Goal: Information Seeking & Learning: Learn about a topic

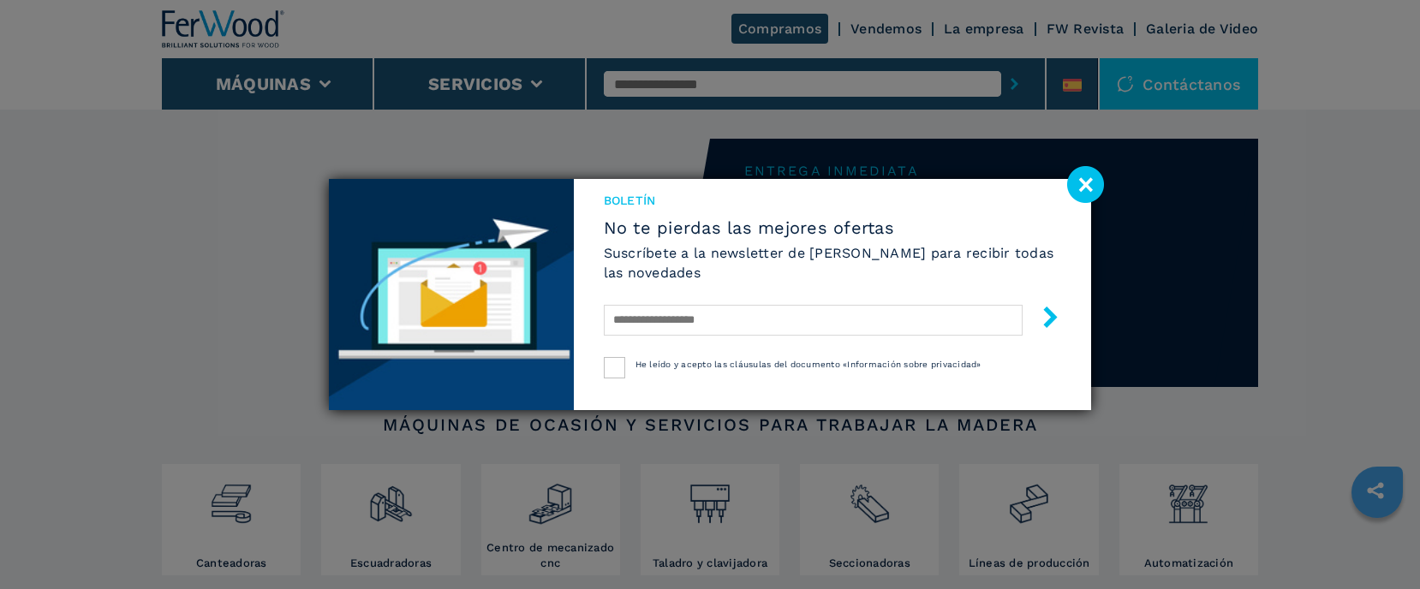
click at [1088, 186] on image at bounding box center [1085, 184] width 37 height 37
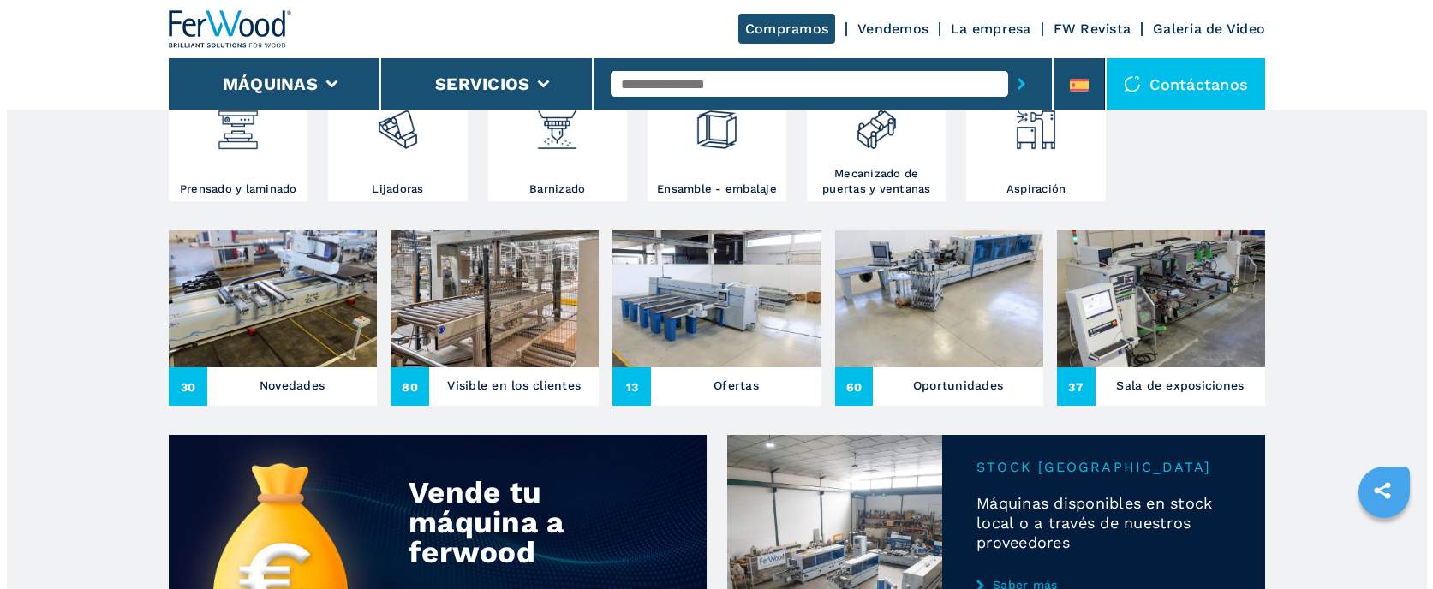
scroll to position [343, 0]
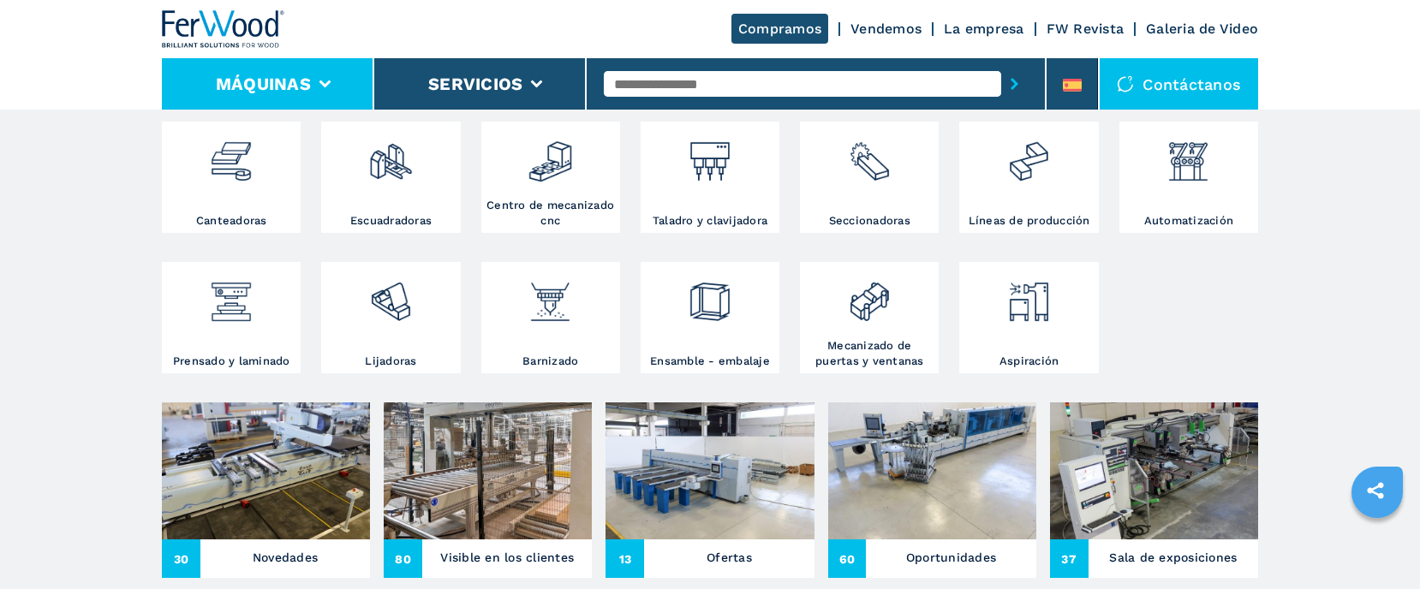
click at [321, 93] on li "Máquinas" at bounding box center [268, 83] width 212 height 51
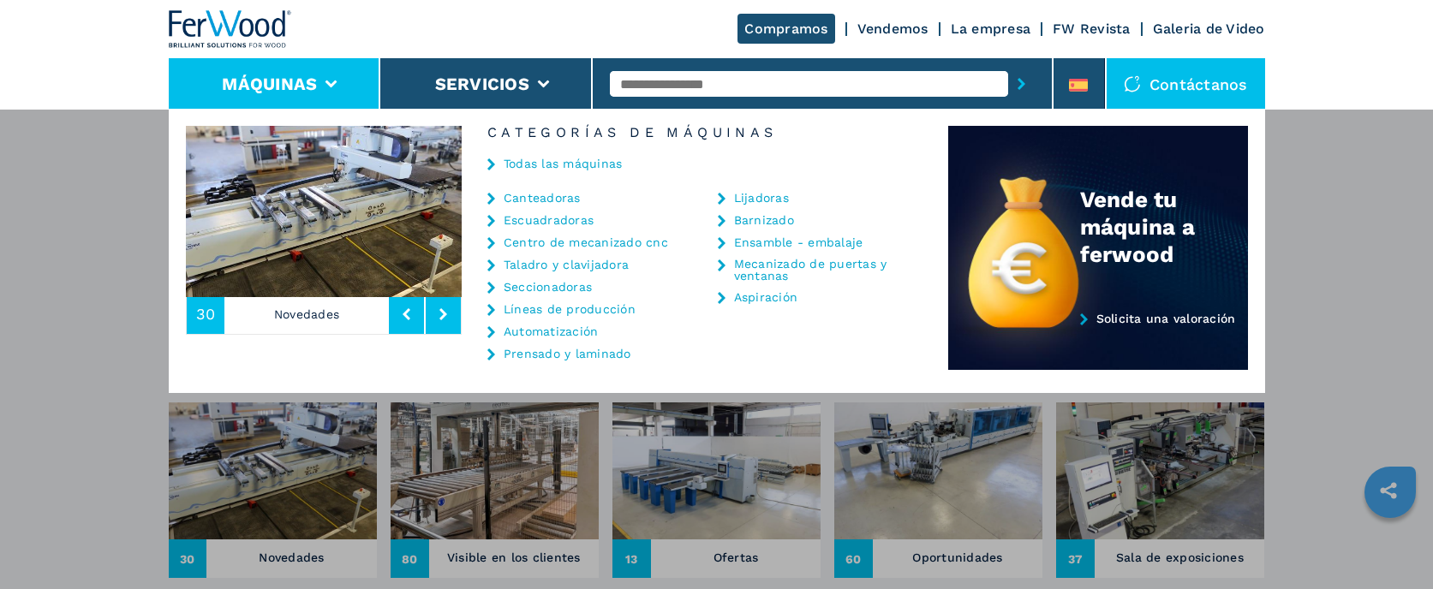
click at [559, 270] on link "Taladro y clavijadora" at bounding box center [566, 265] width 125 height 12
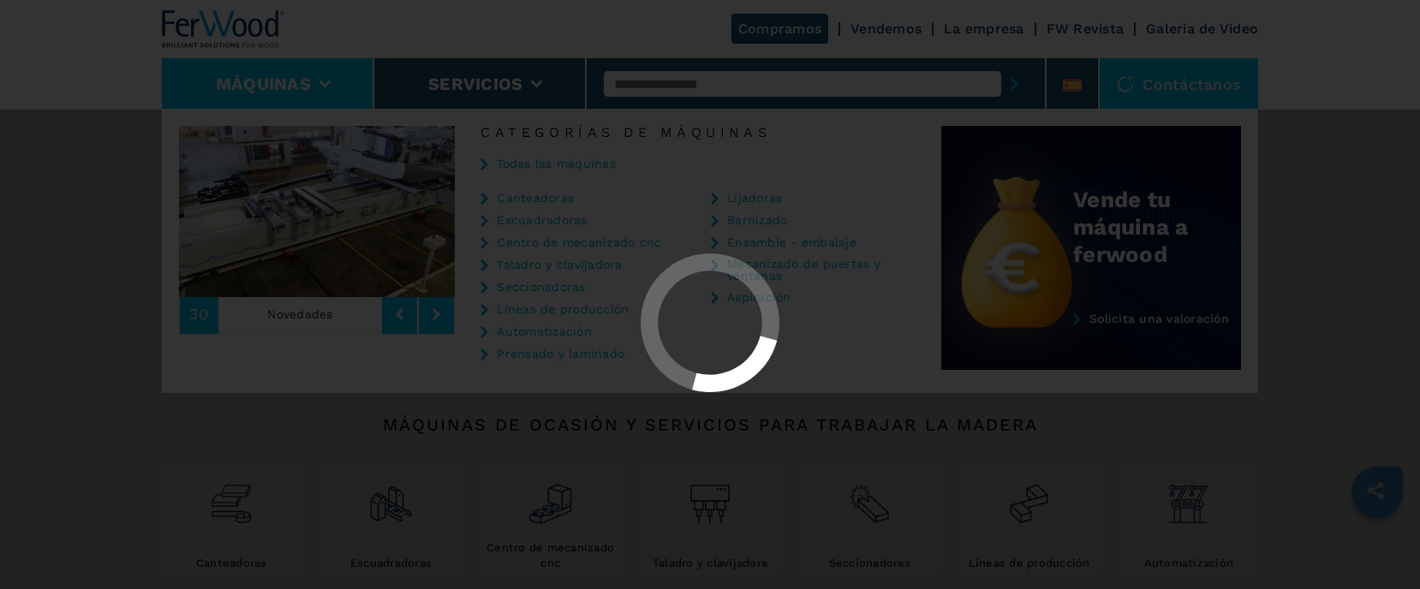
select select "**********"
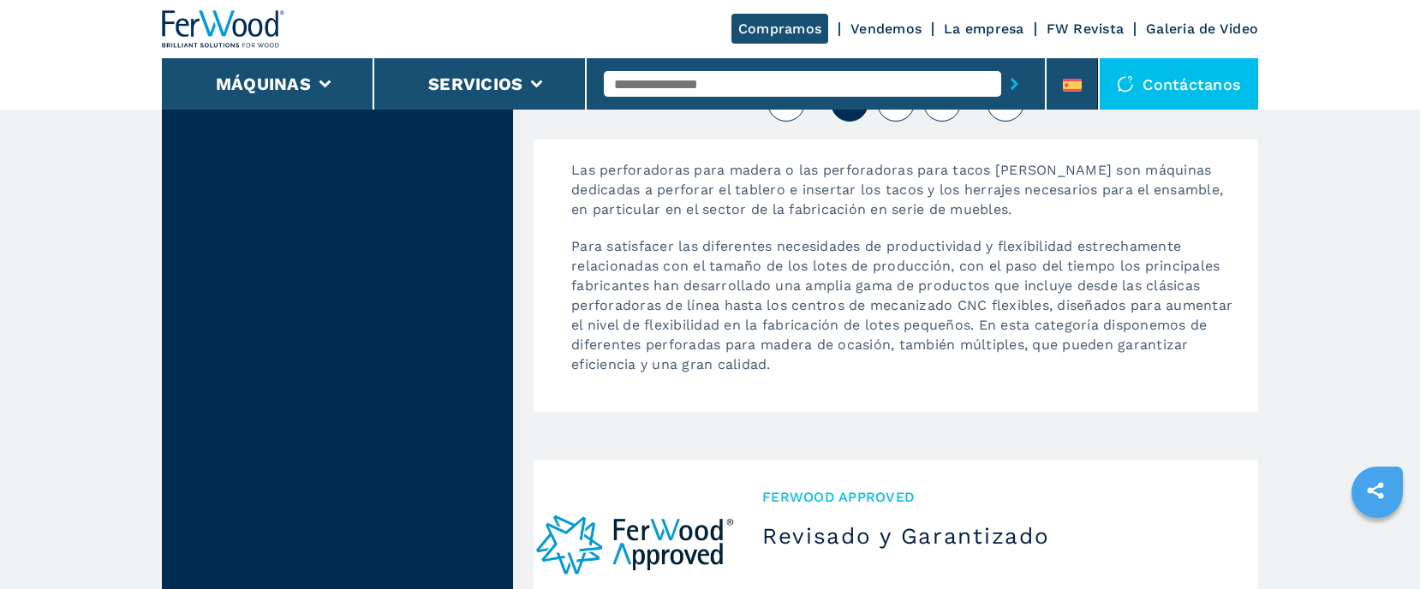
scroll to position [3963, 0]
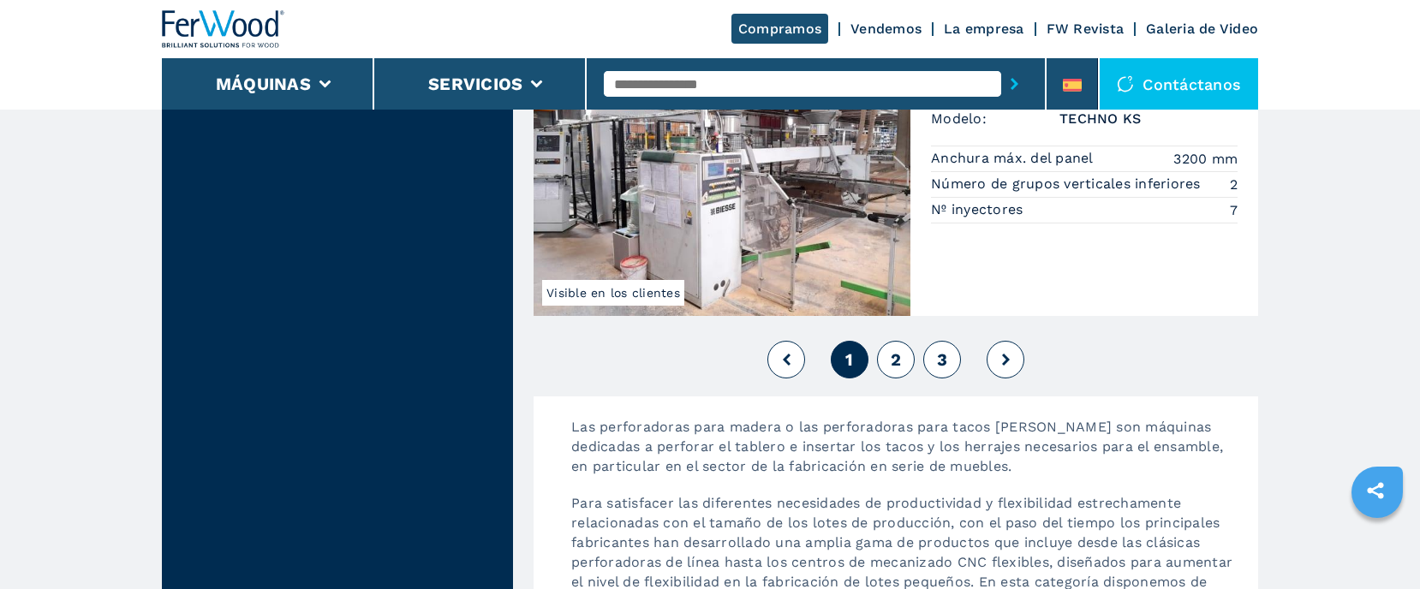
click at [1014, 352] on button at bounding box center [1006, 360] width 38 height 38
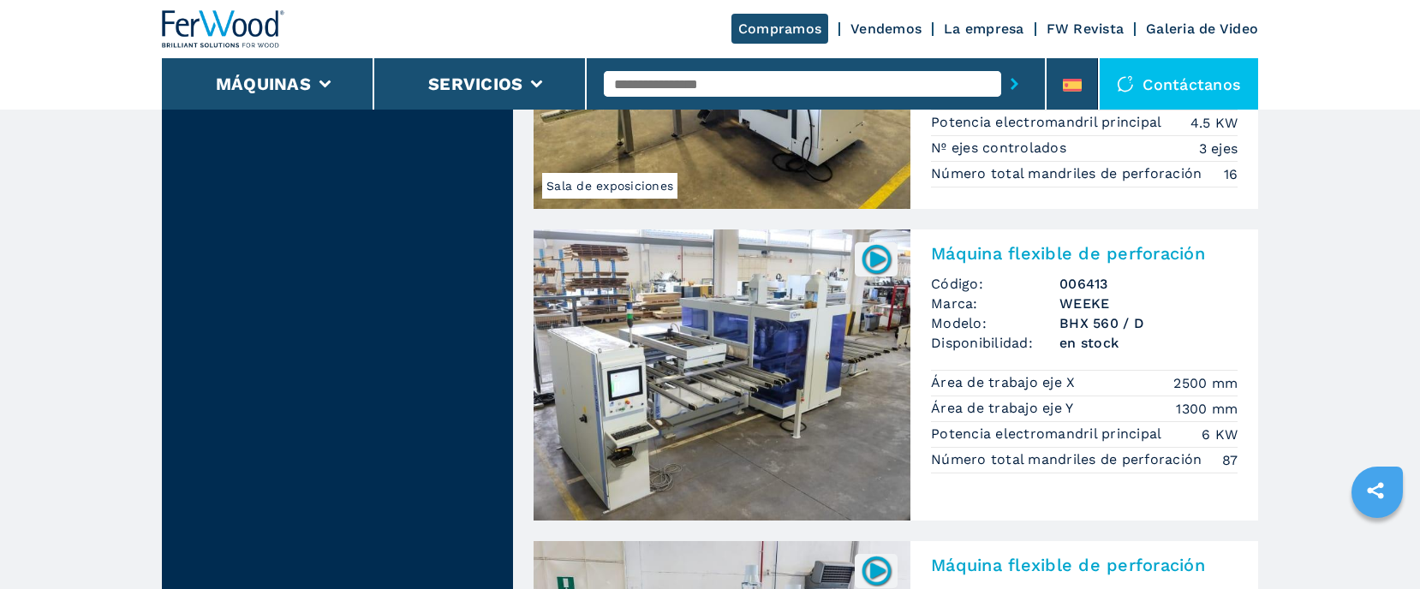
scroll to position [2056, 0]
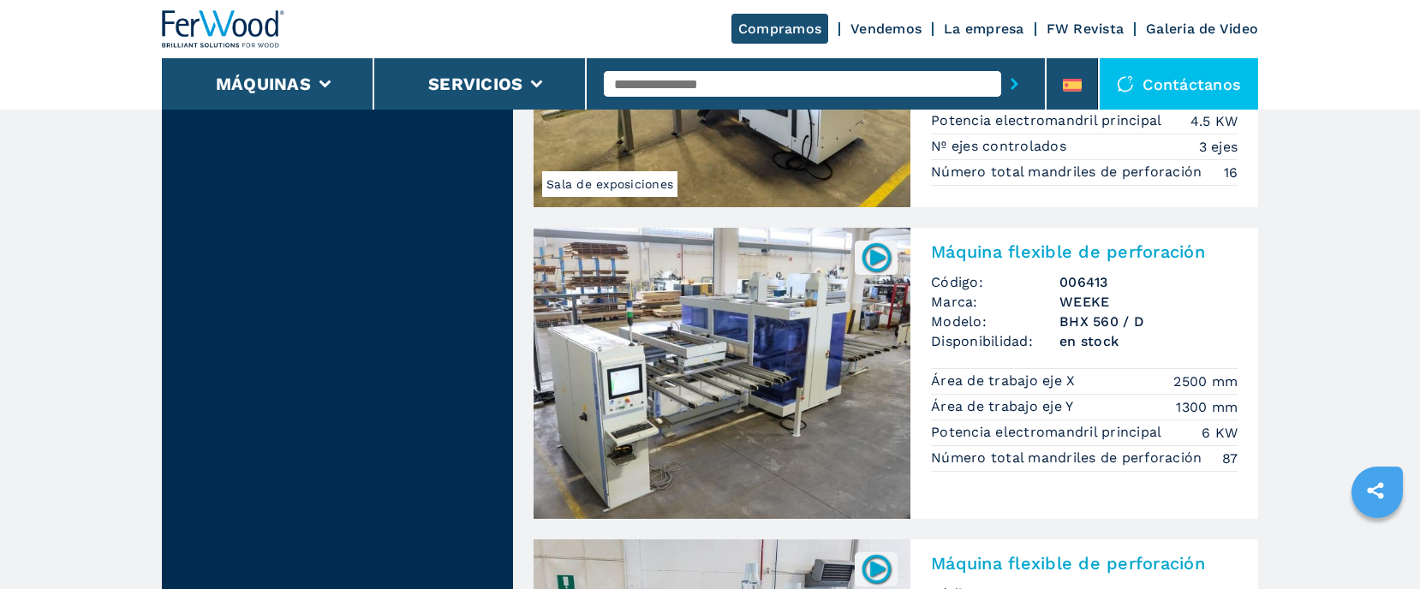
click at [804, 372] on img at bounding box center [722, 373] width 377 height 291
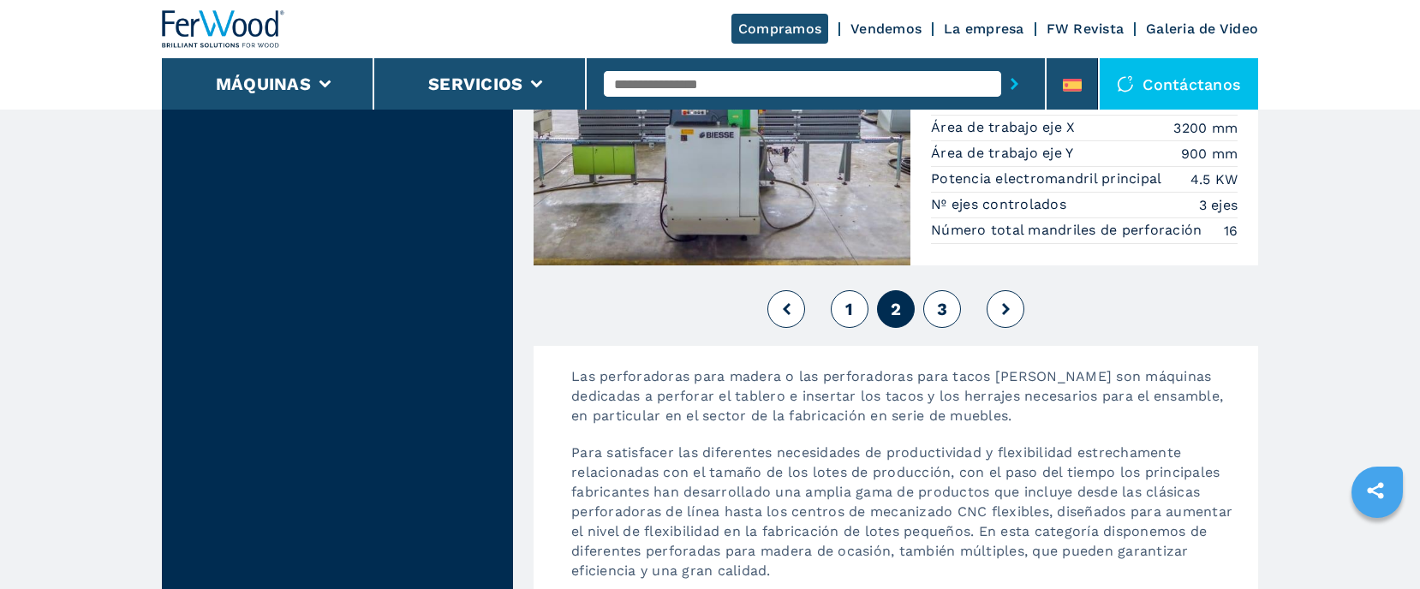
scroll to position [4027, 0]
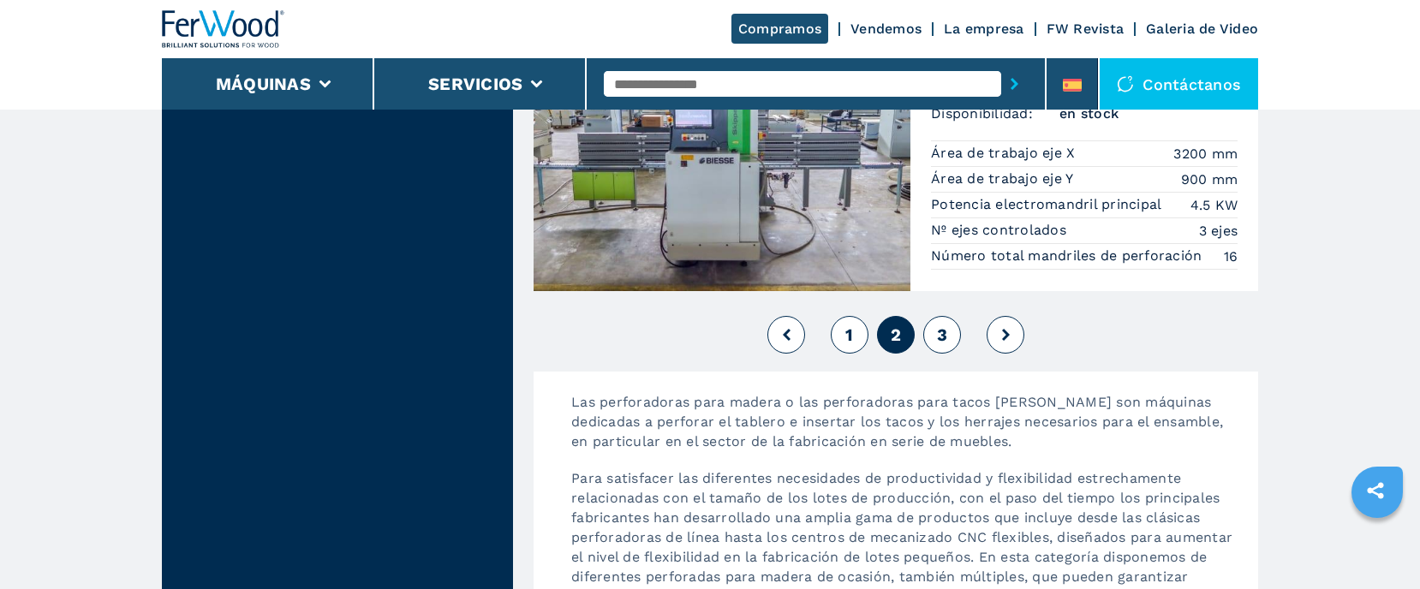
click at [1004, 329] on icon at bounding box center [1006, 335] width 8 height 12
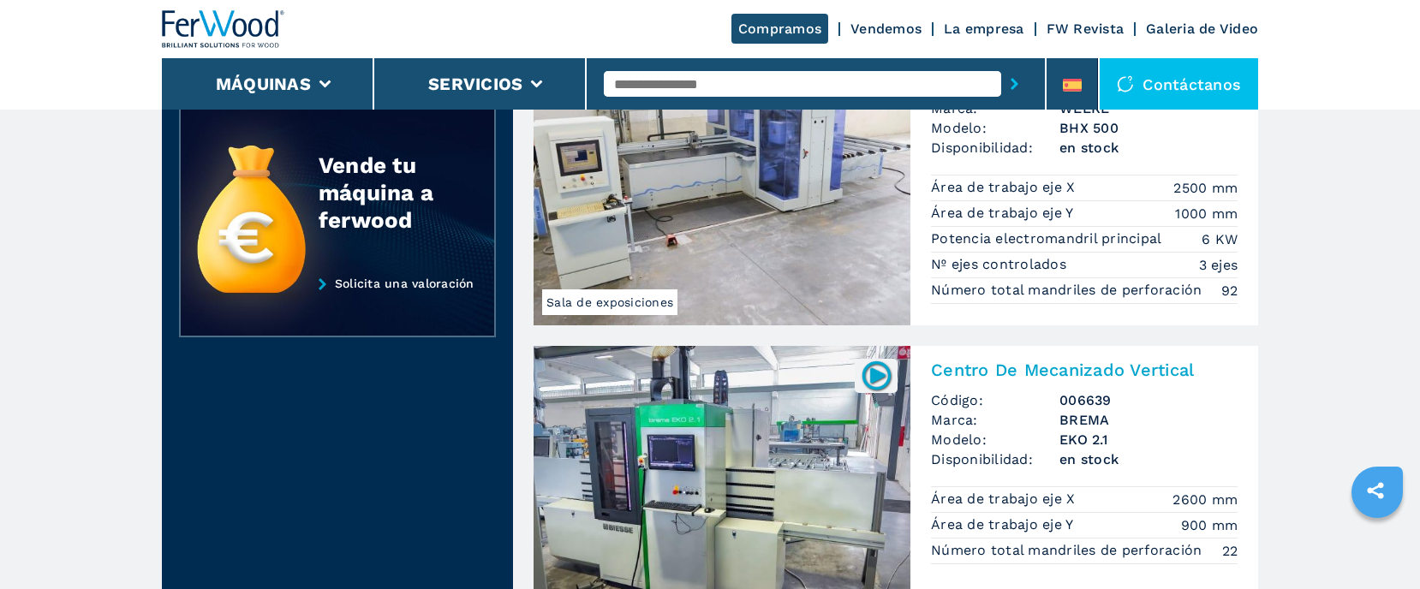
scroll to position [685, 0]
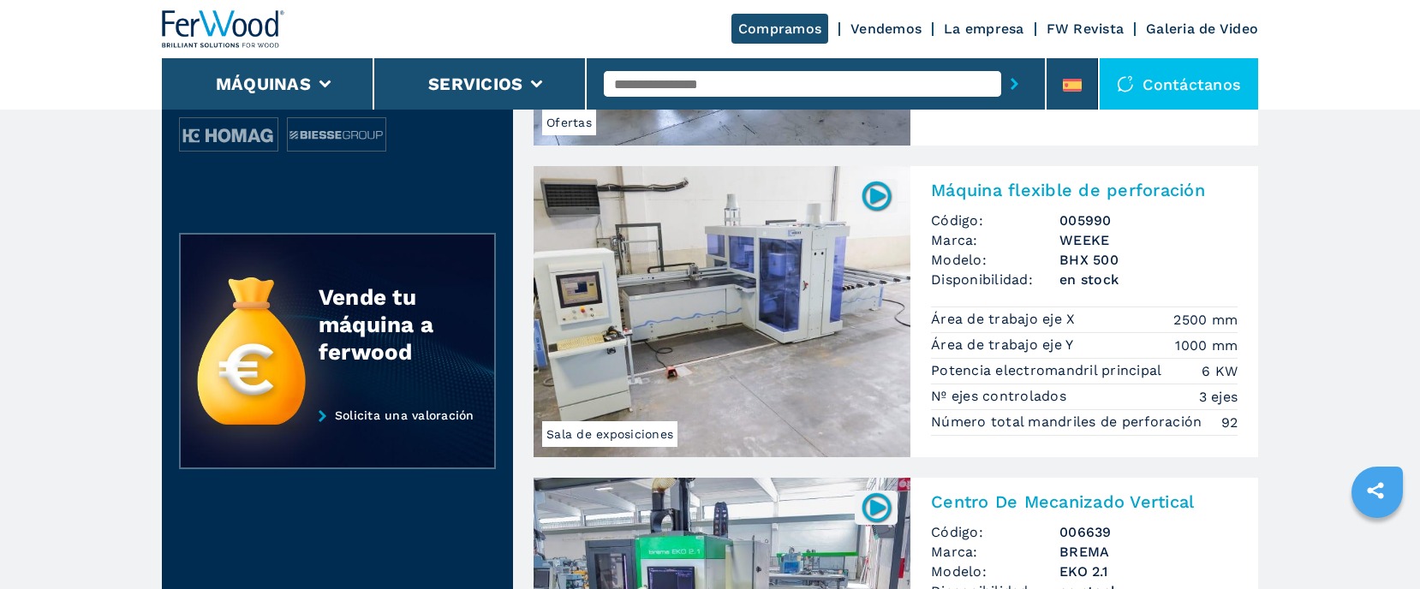
click at [768, 293] on img at bounding box center [722, 311] width 377 height 291
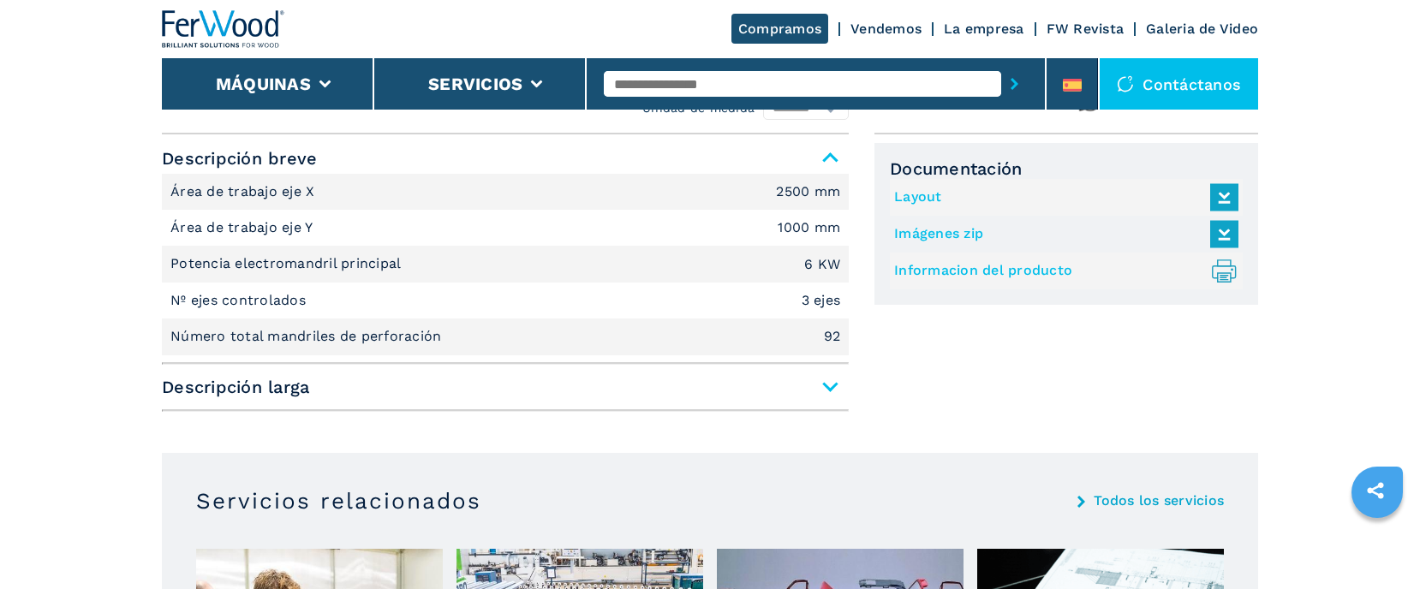
scroll to position [685, 0]
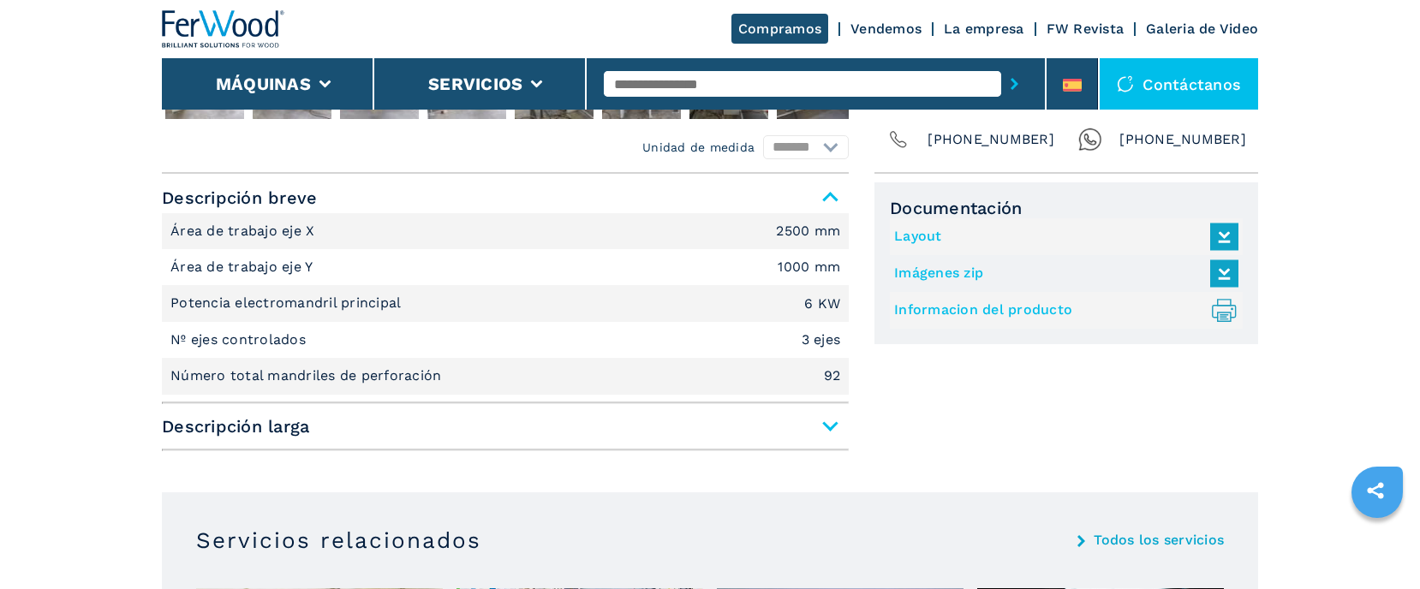
click at [811, 428] on span "Descripción larga" at bounding box center [505, 426] width 687 height 31
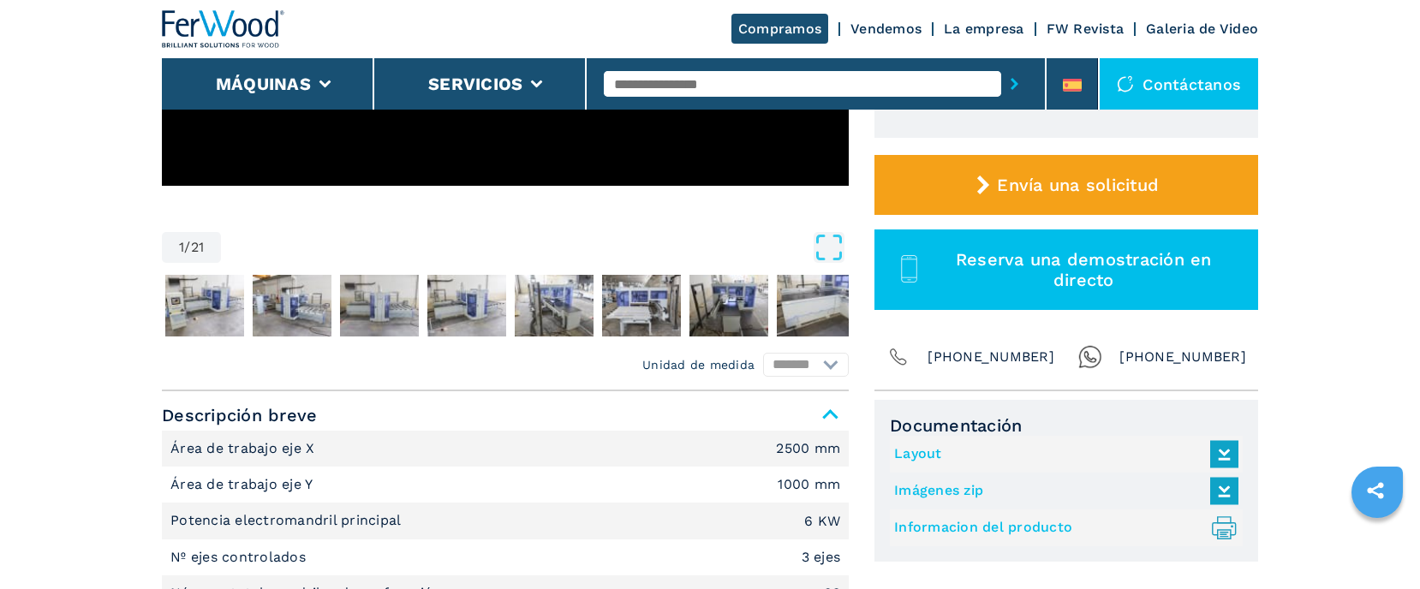
scroll to position [428, 0]
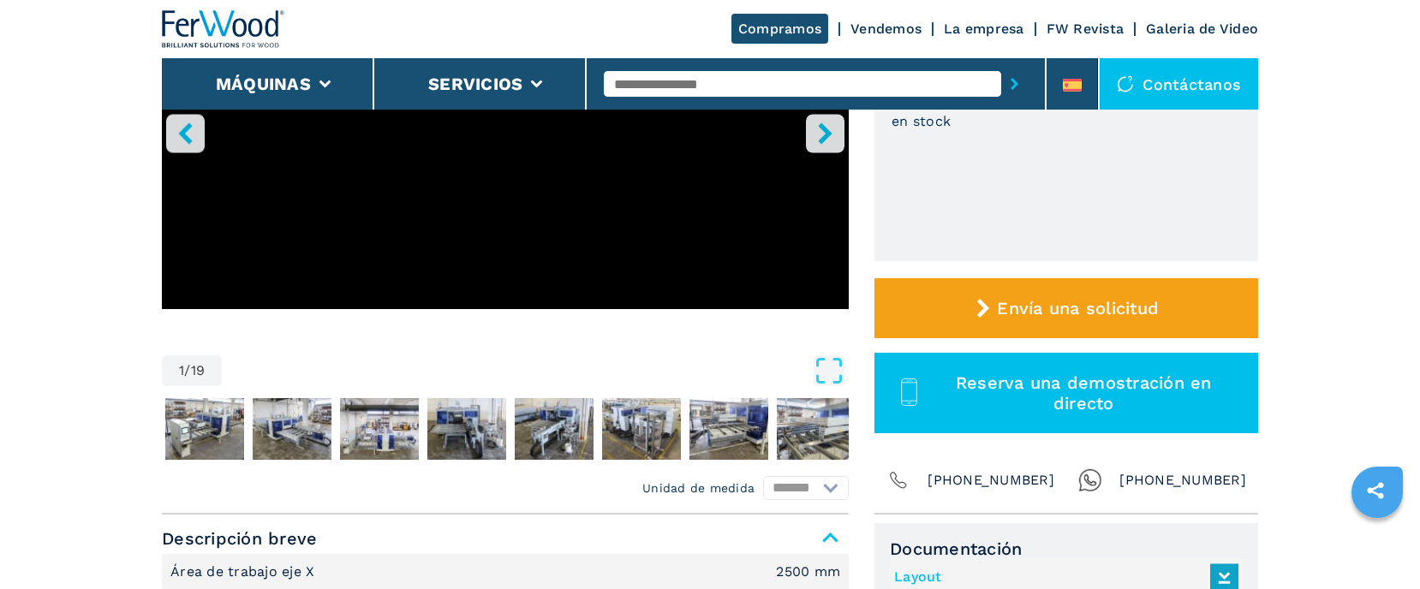
scroll to position [343, 0]
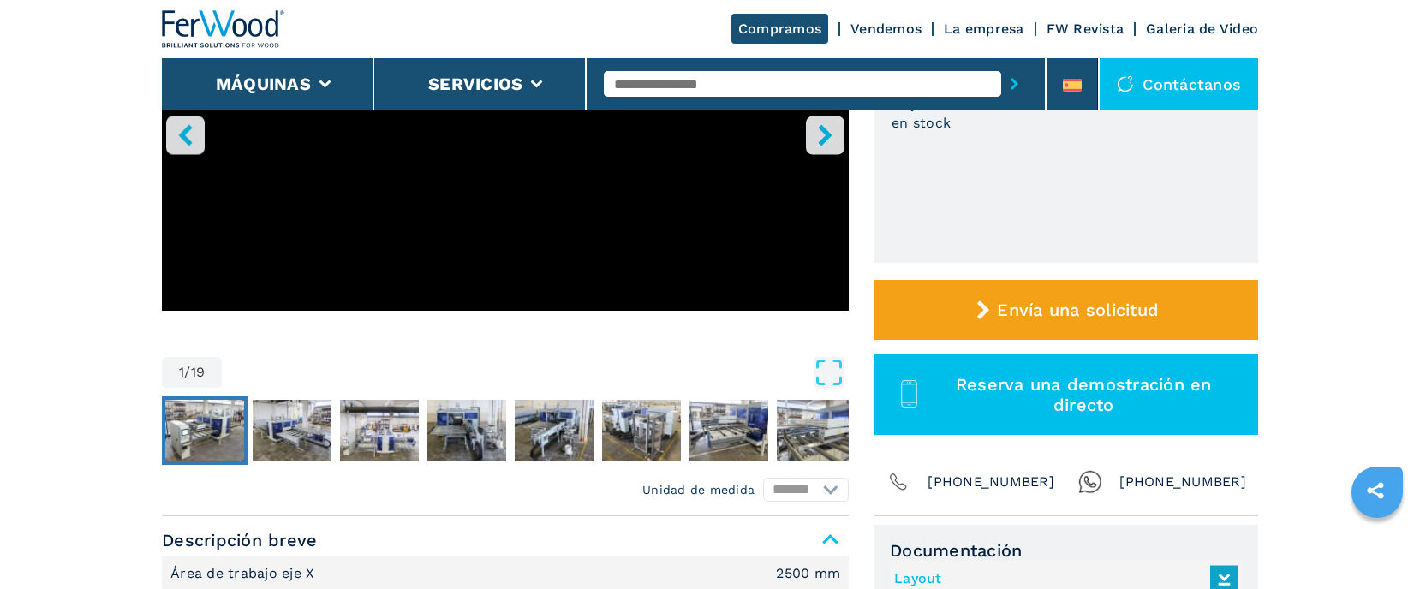
click at [236, 438] on img "Go to Slide 2" at bounding box center [204, 431] width 79 height 62
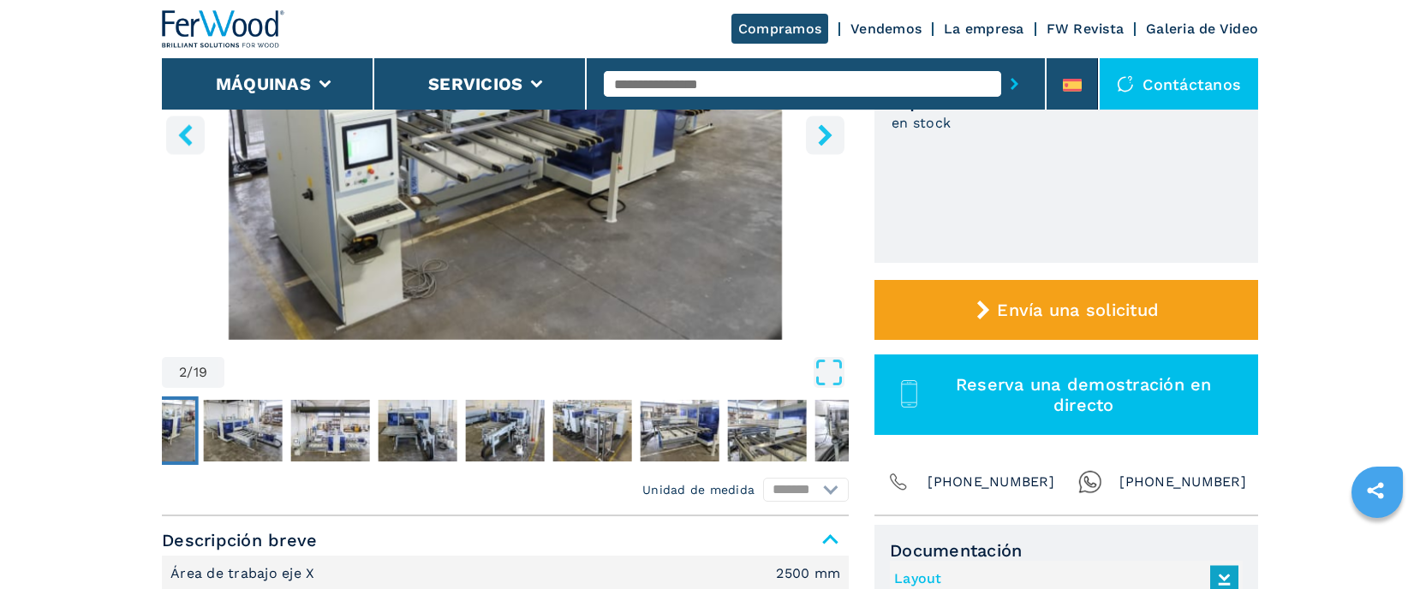
click at [562, 237] on img "Go to Slide 2" at bounding box center [505, 133] width 687 height 416
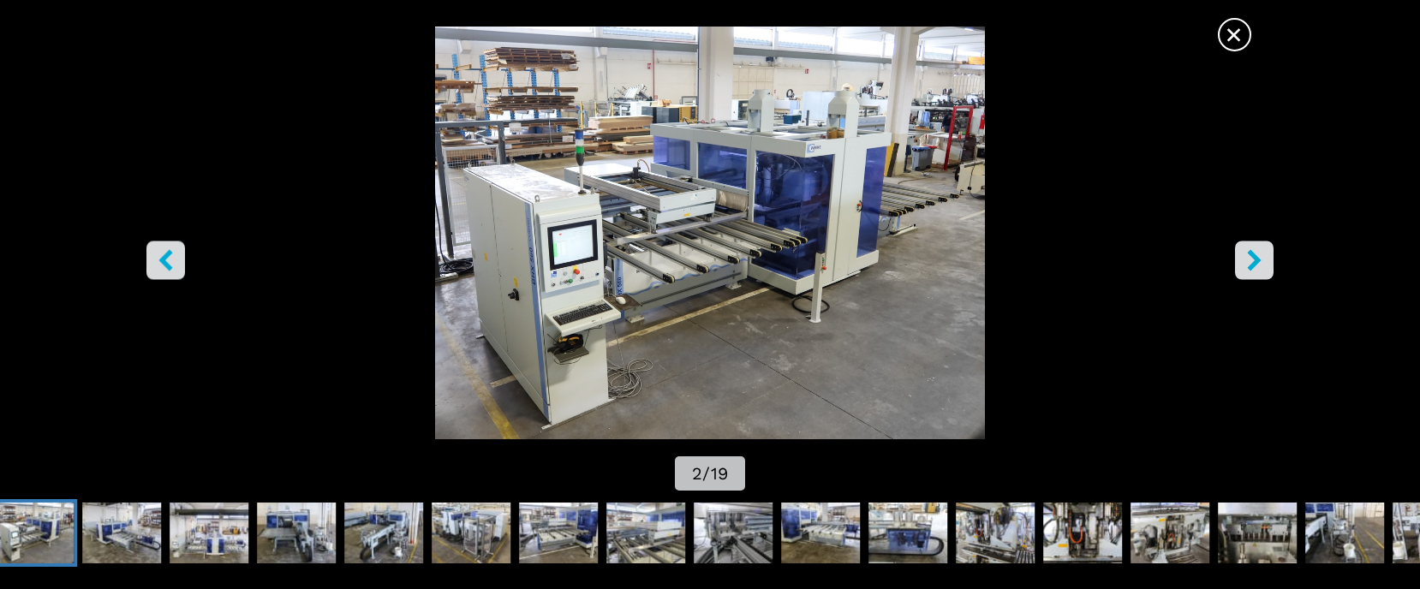
click at [1265, 264] on icon "right-button" at bounding box center [1254, 260] width 21 height 21
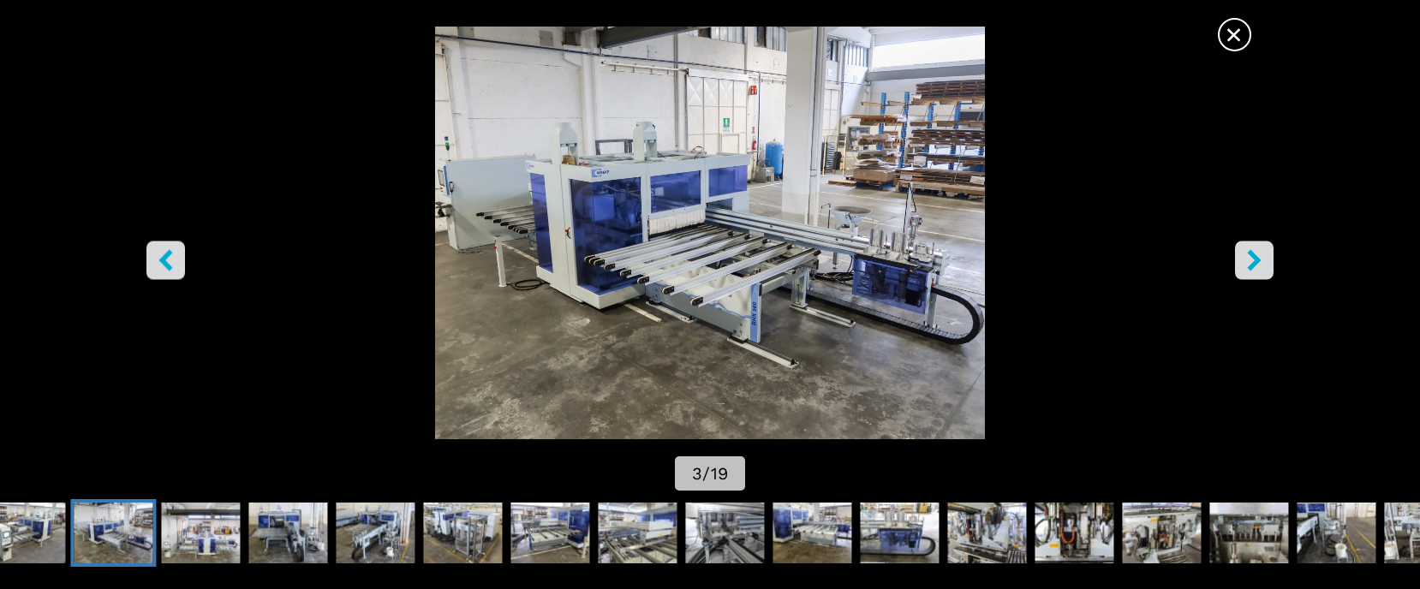
click at [1265, 264] on icon "right-button" at bounding box center [1254, 260] width 21 height 21
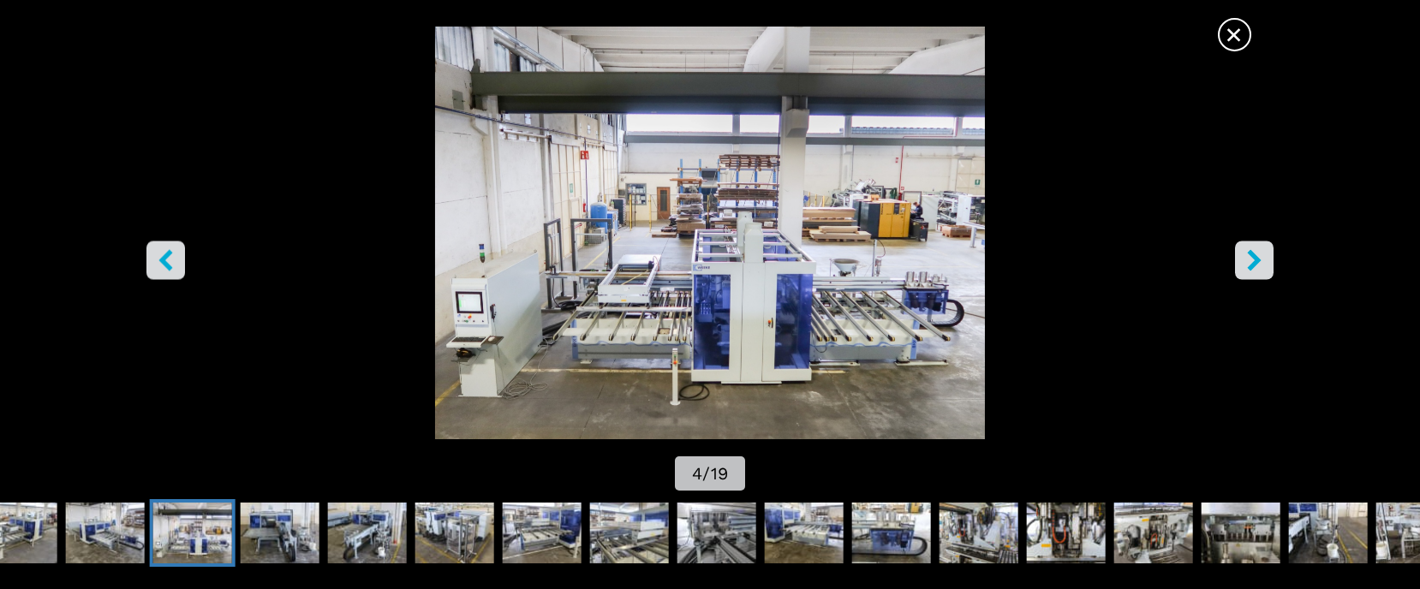
click at [1264, 259] on icon "right-button" at bounding box center [1254, 260] width 21 height 21
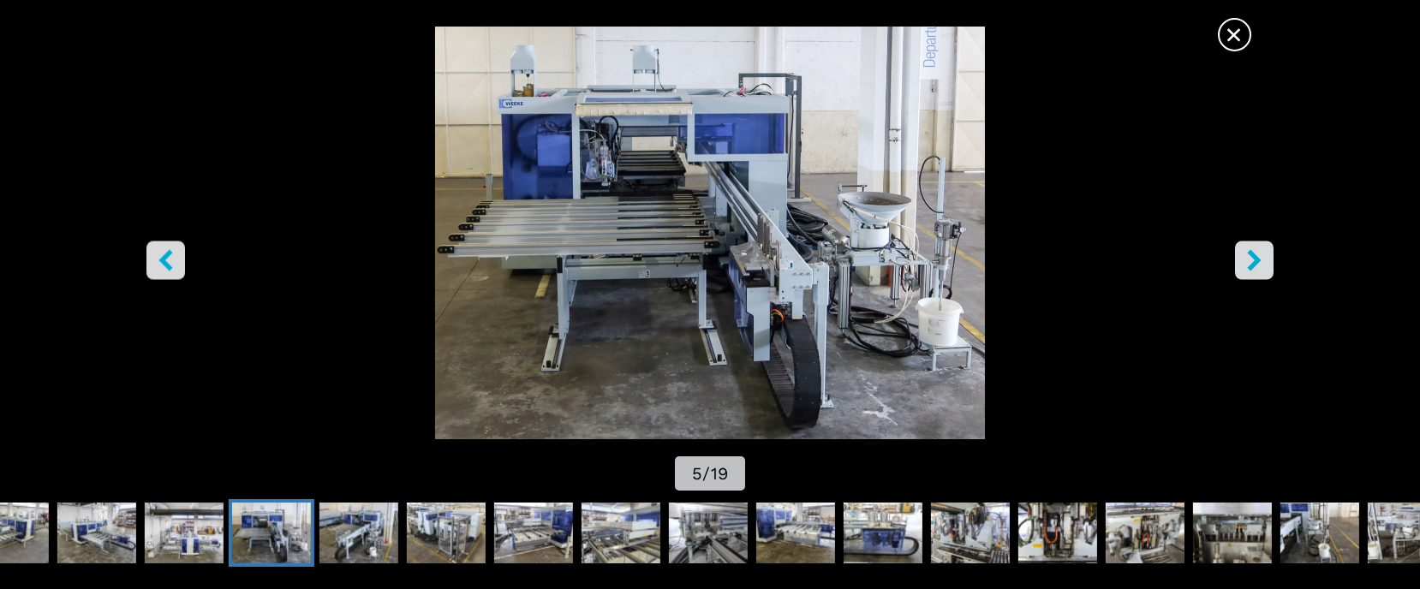
click at [1256, 259] on icon "right-button" at bounding box center [1255, 260] width 14 height 21
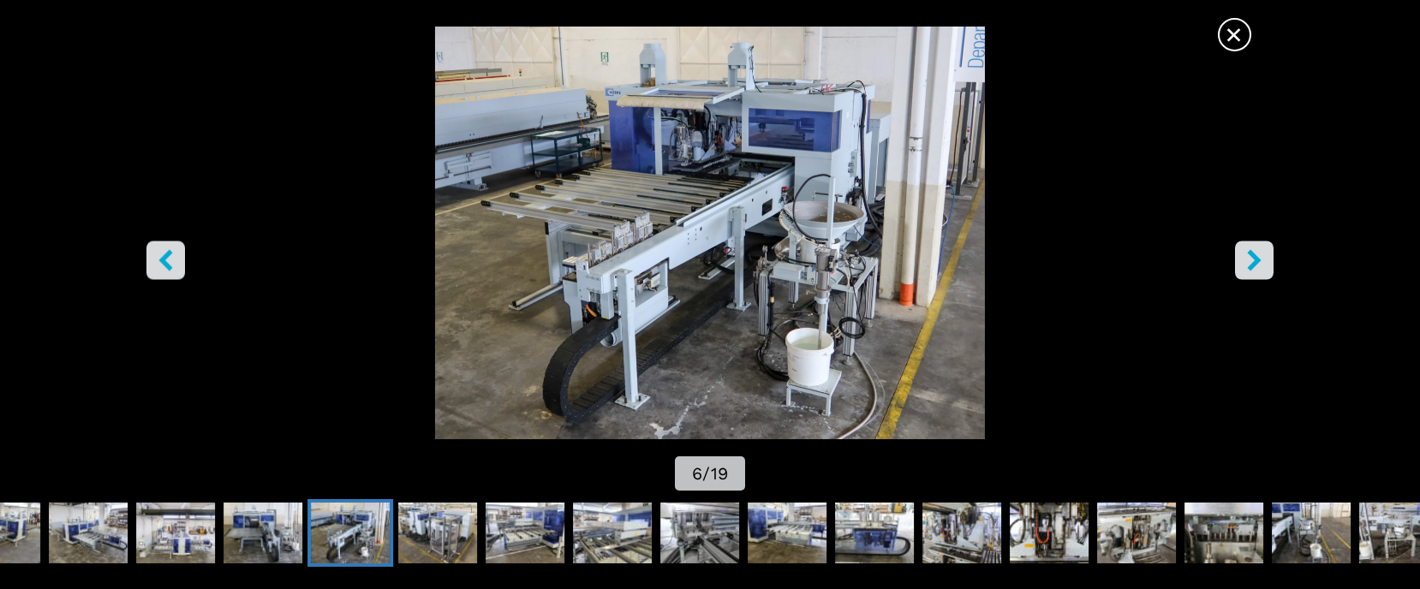
click at [1256, 259] on icon "right-button" at bounding box center [1255, 260] width 14 height 21
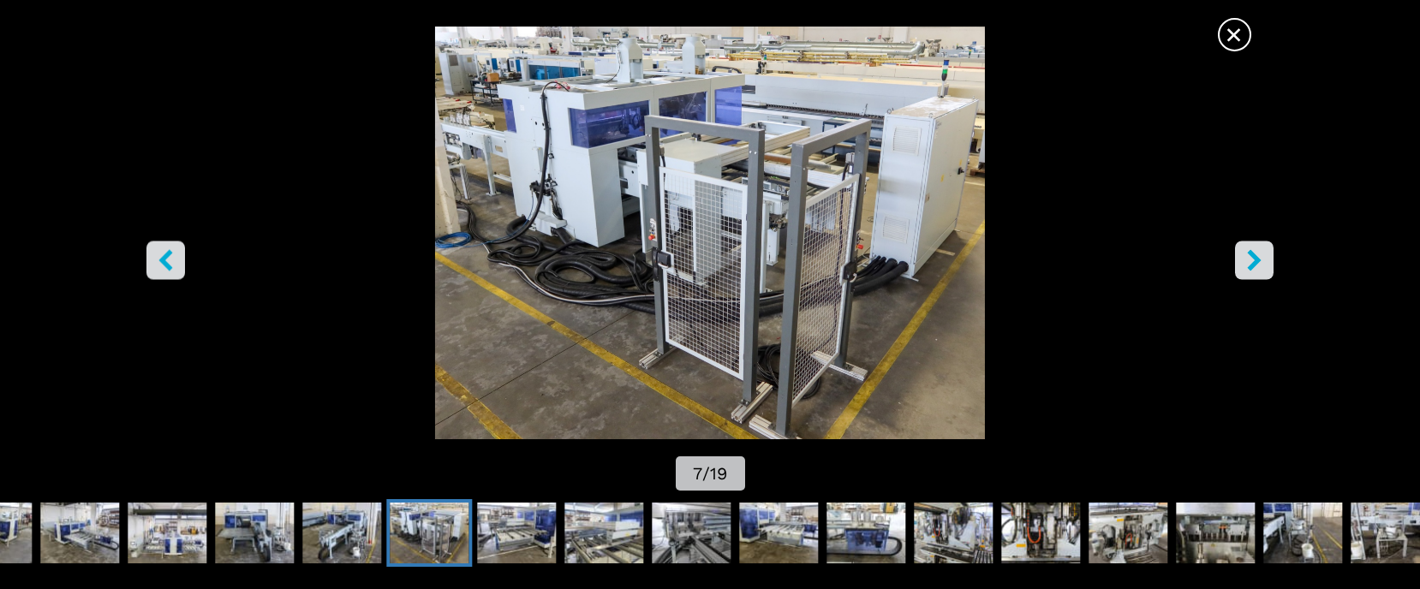
click at [1256, 259] on icon "right-button" at bounding box center [1255, 260] width 14 height 21
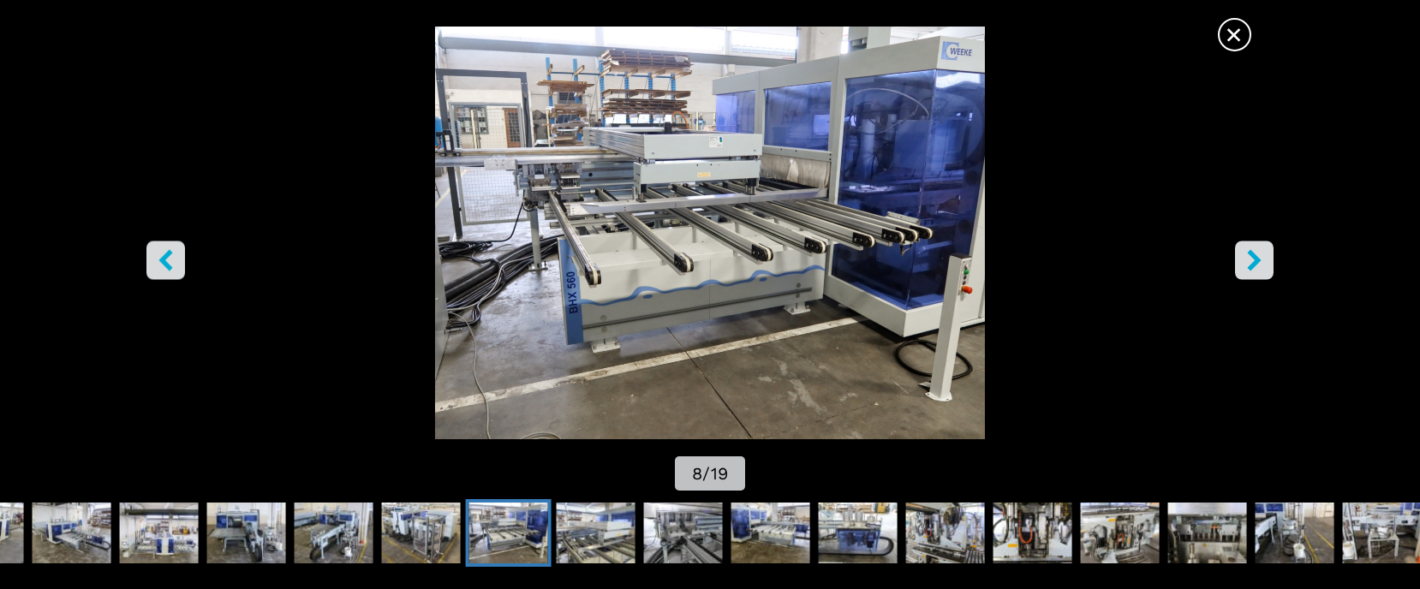
click at [1256, 259] on icon "right-button" at bounding box center [1255, 260] width 14 height 21
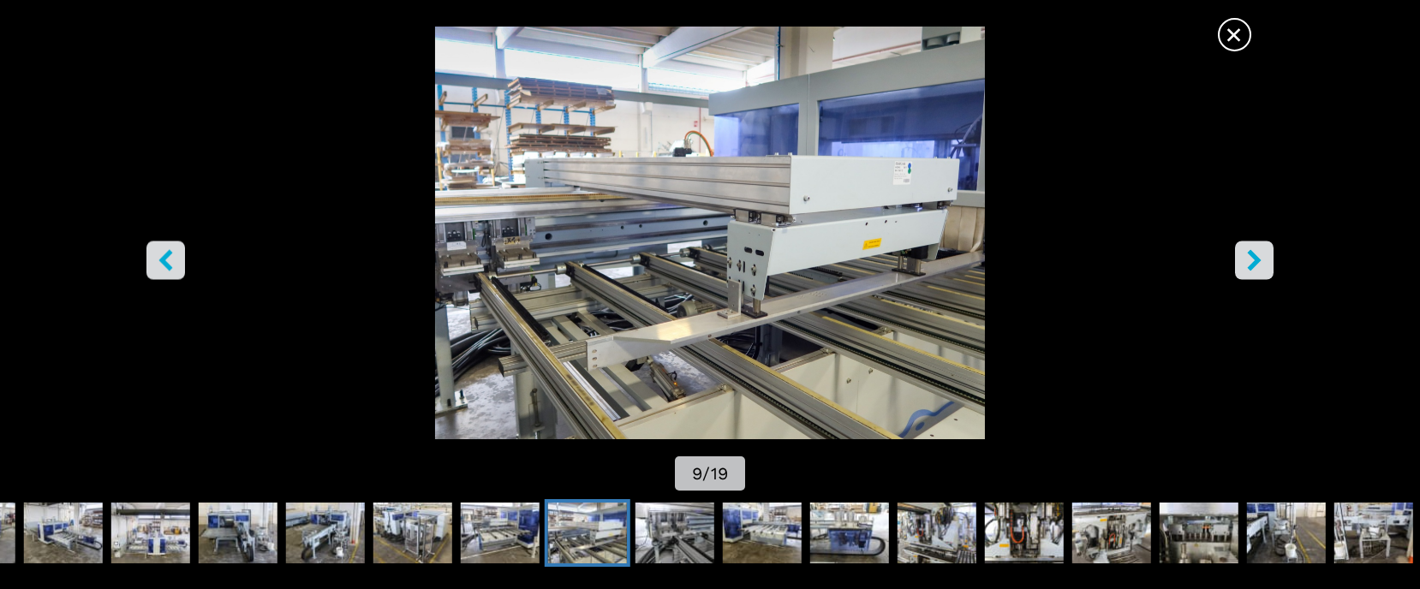
click at [1253, 259] on icon "right-button" at bounding box center [1254, 260] width 21 height 21
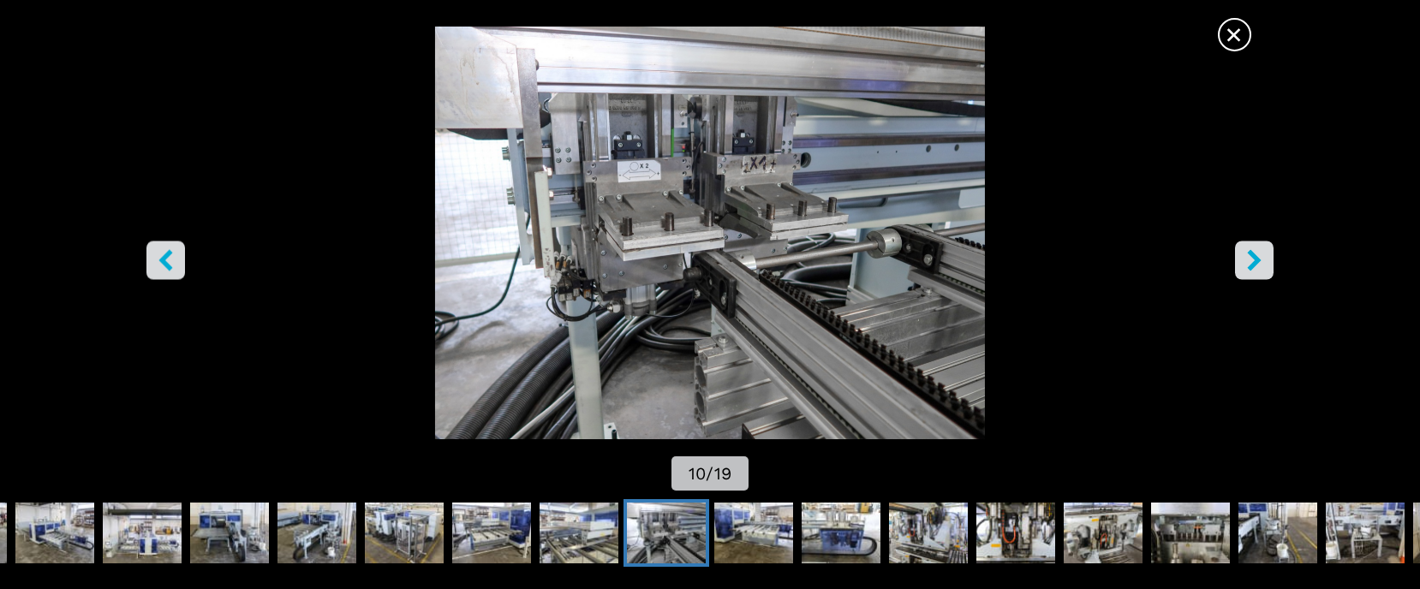
click at [1253, 259] on icon "right-button" at bounding box center [1254, 260] width 21 height 21
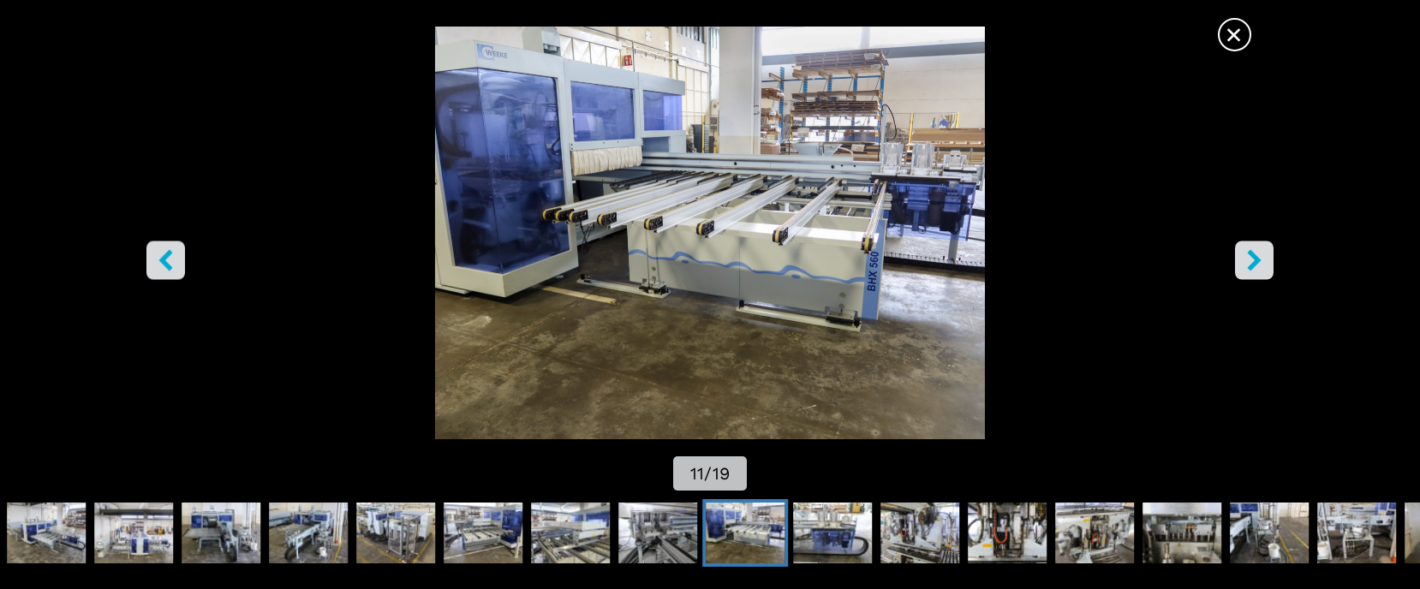
click at [1253, 261] on icon "right-button" at bounding box center [1254, 260] width 21 height 21
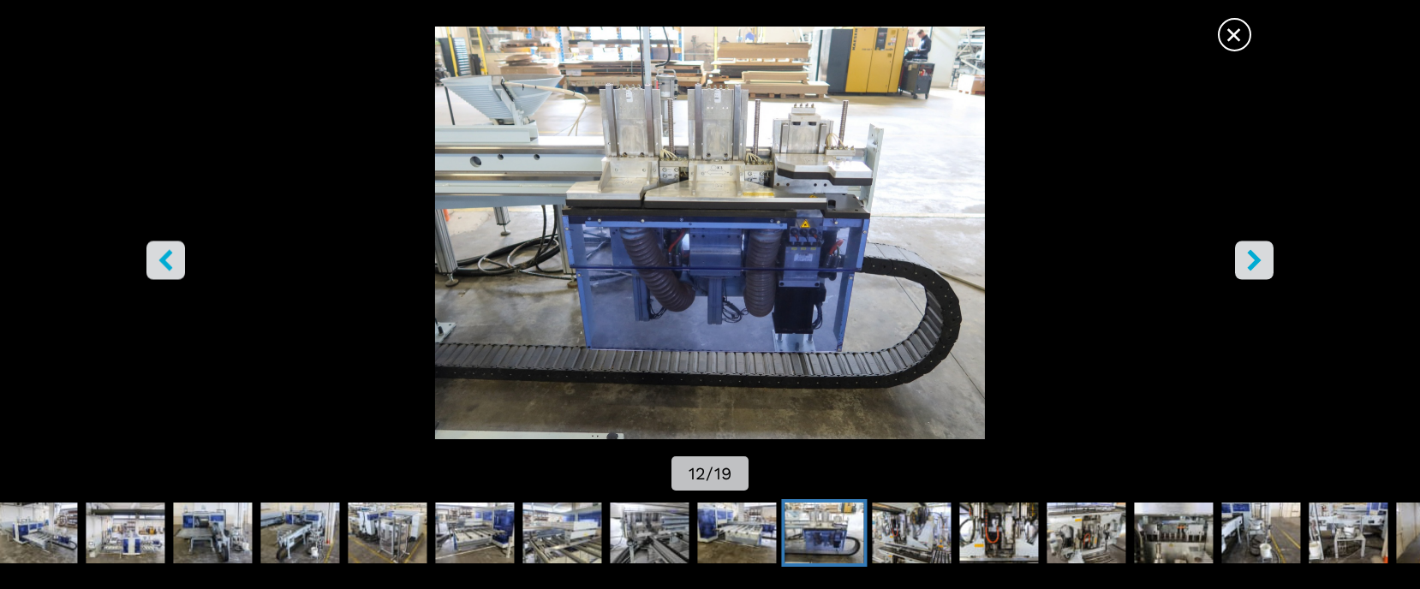
click at [1253, 264] on icon "right-button" at bounding box center [1255, 260] width 14 height 21
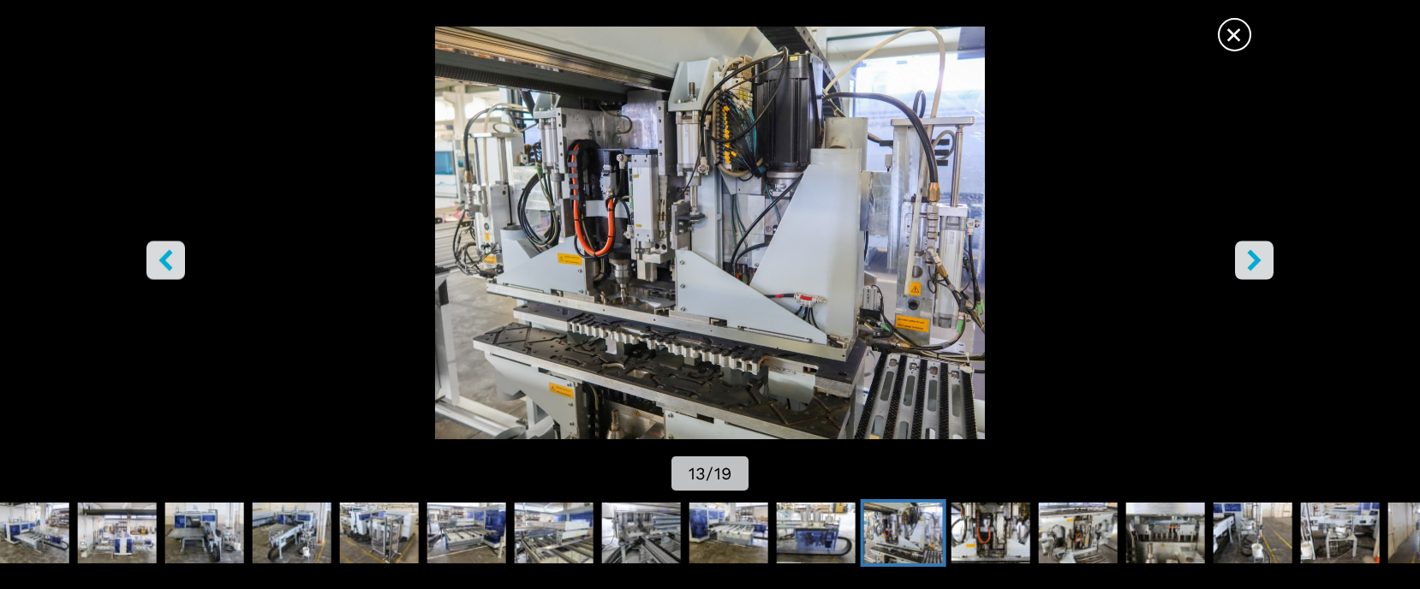
click at [1253, 265] on icon "right-button" at bounding box center [1255, 260] width 14 height 21
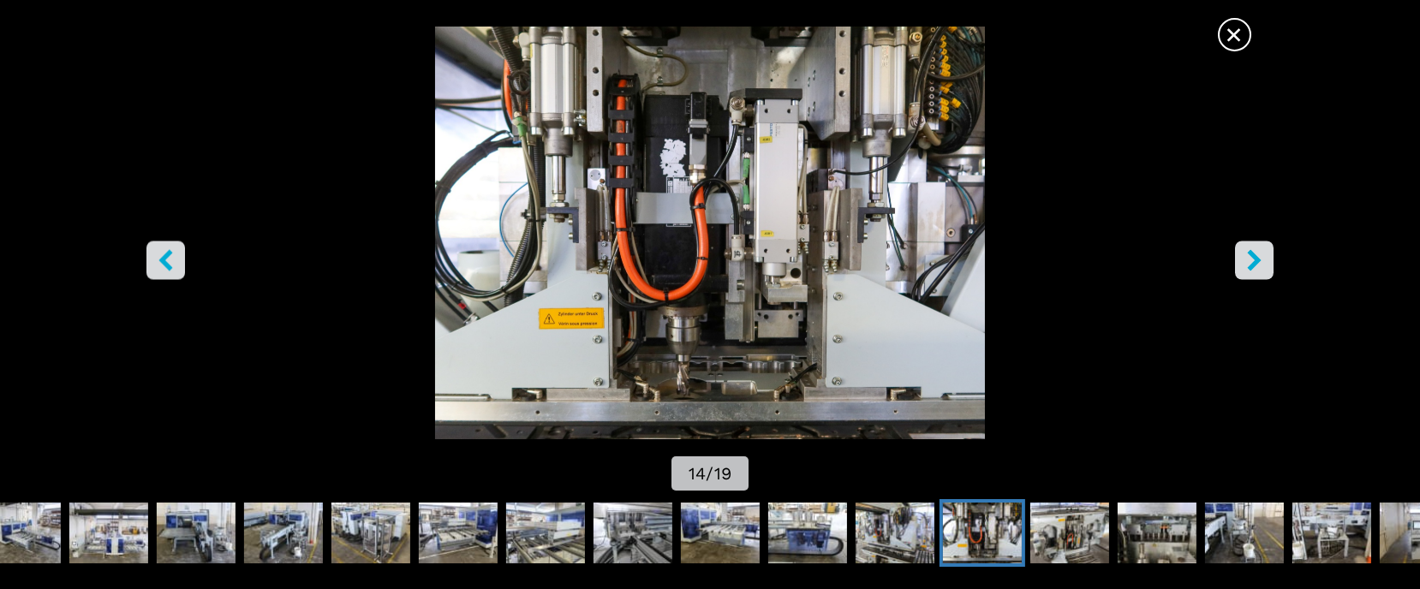
click at [1262, 254] on icon "right-button" at bounding box center [1254, 260] width 21 height 21
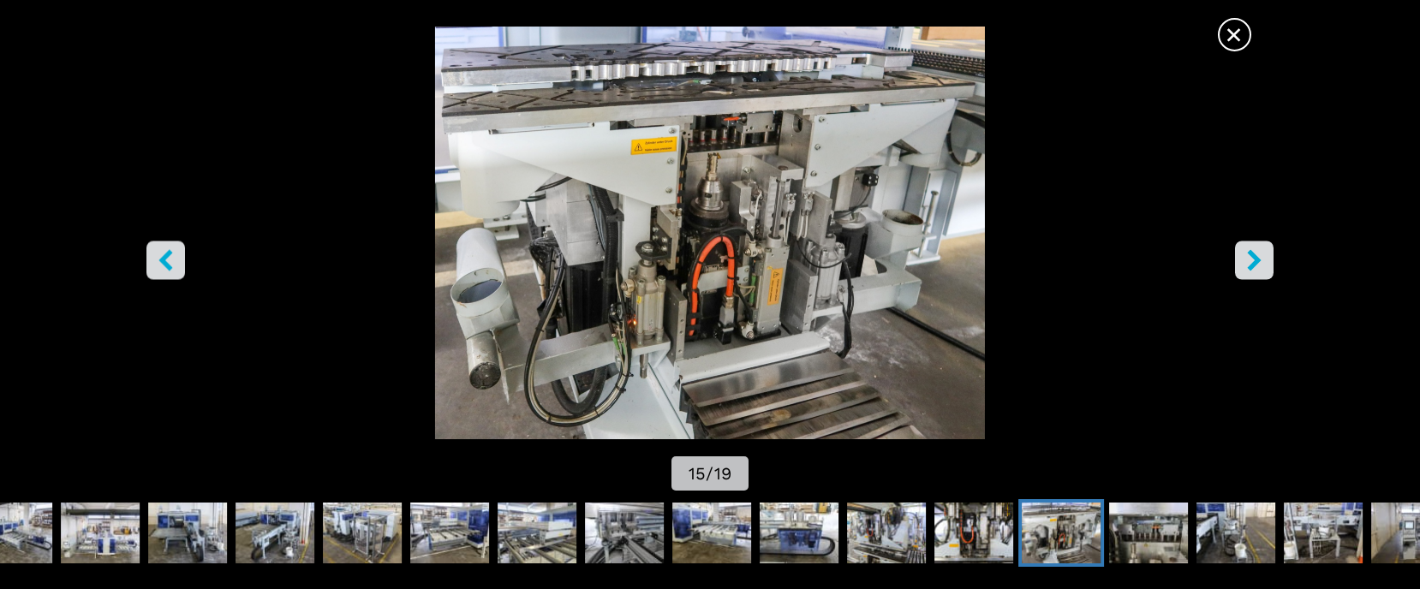
click at [1264, 257] on icon "right-button" at bounding box center [1254, 260] width 21 height 21
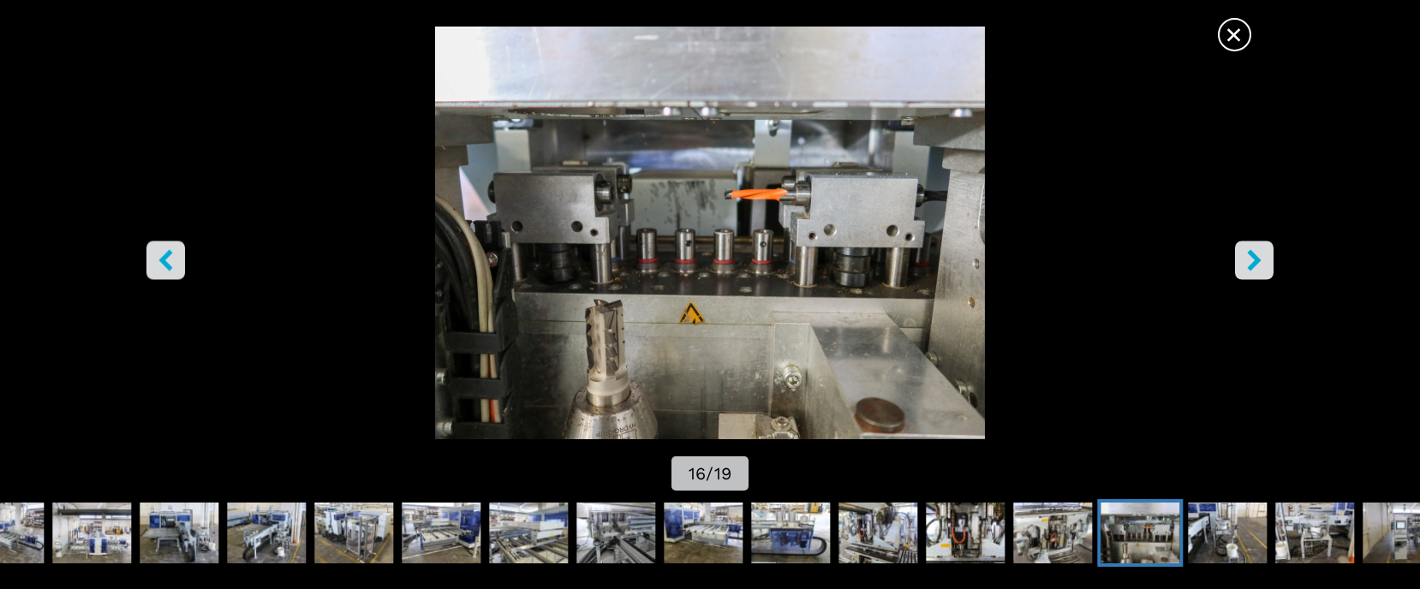
click at [1257, 257] on icon "right-button" at bounding box center [1255, 260] width 14 height 21
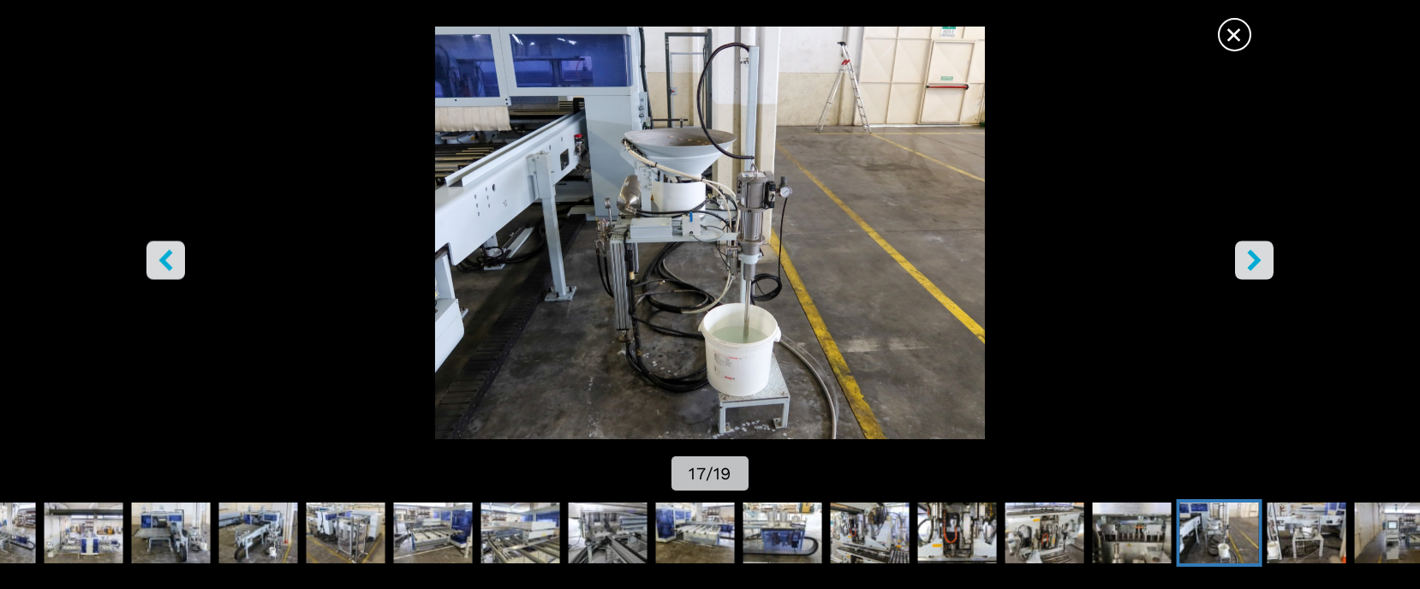
click at [1256, 265] on icon "right-button" at bounding box center [1255, 260] width 14 height 21
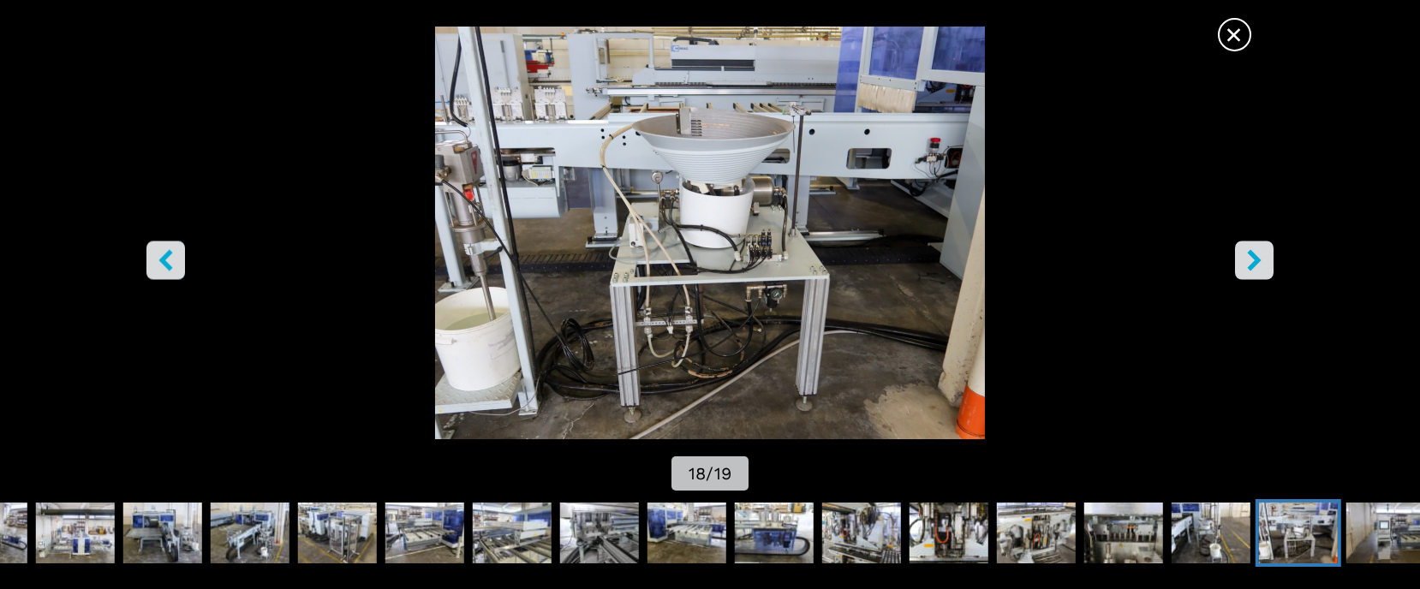
click at [1256, 260] on icon "right-button" at bounding box center [1255, 260] width 14 height 21
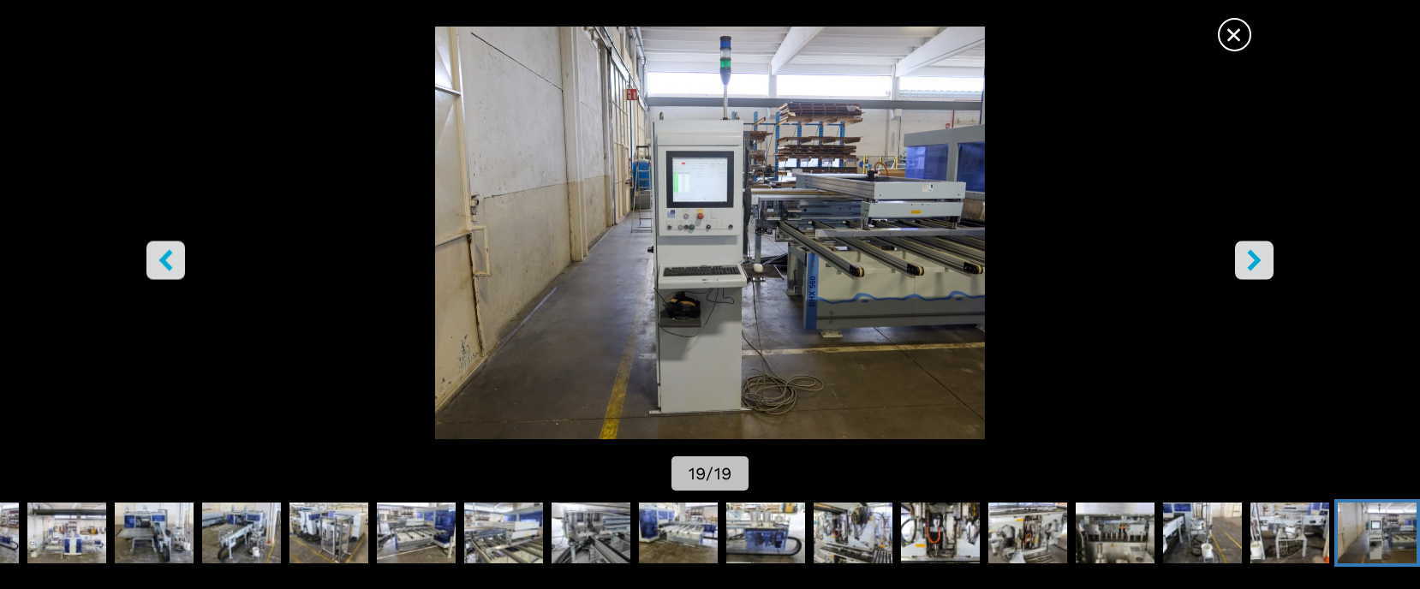
click at [1256, 260] on icon "right-button" at bounding box center [1255, 260] width 14 height 21
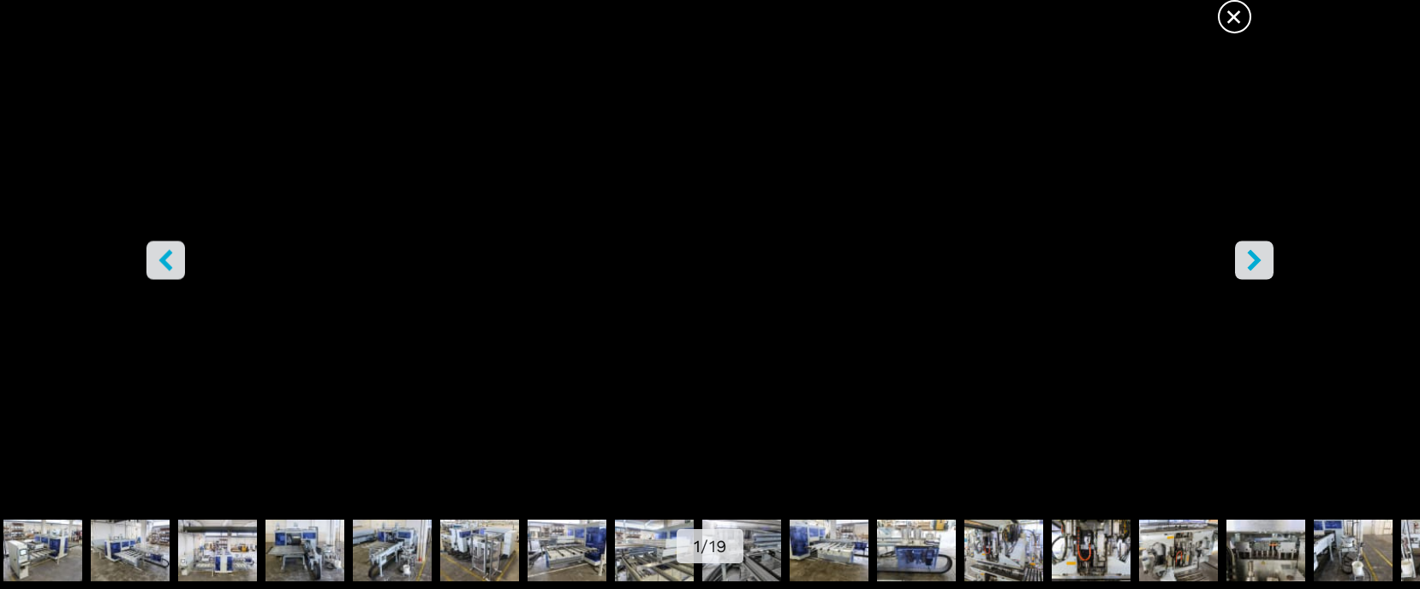
click at [1256, 260] on icon "right-button" at bounding box center [1255, 260] width 14 height 21
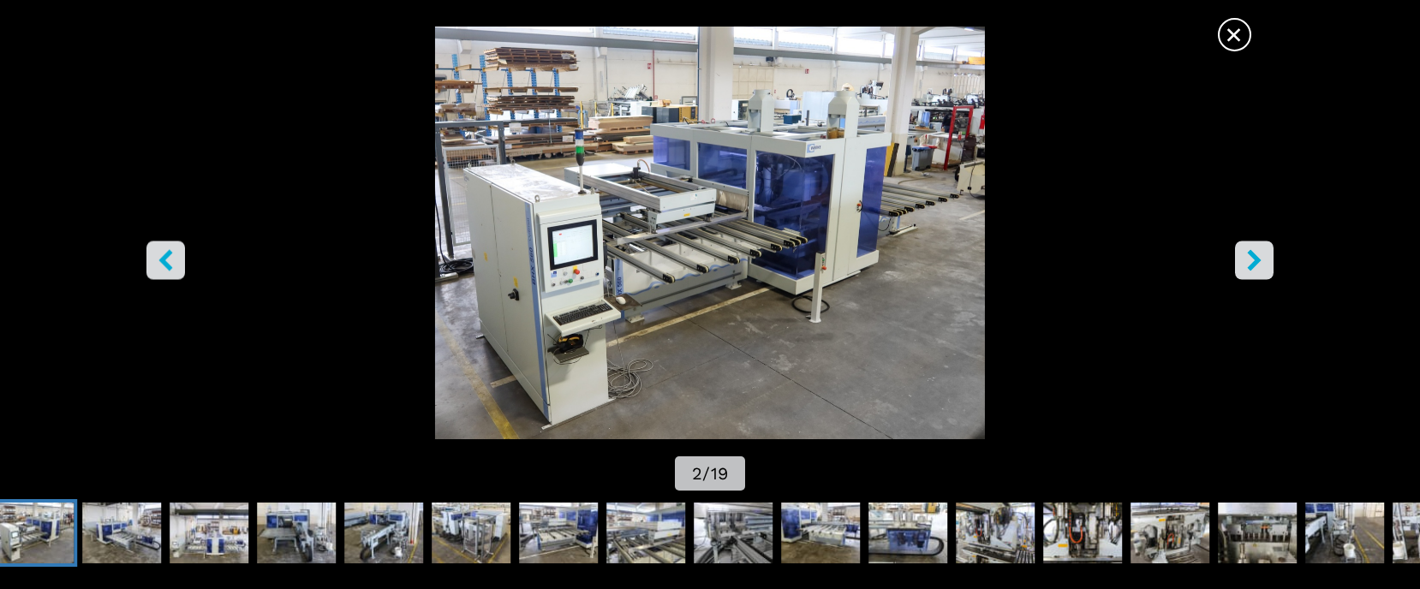
click at [1255, 251] on icon "right-button" at bounding box center [1254, 260] width 21 height 21
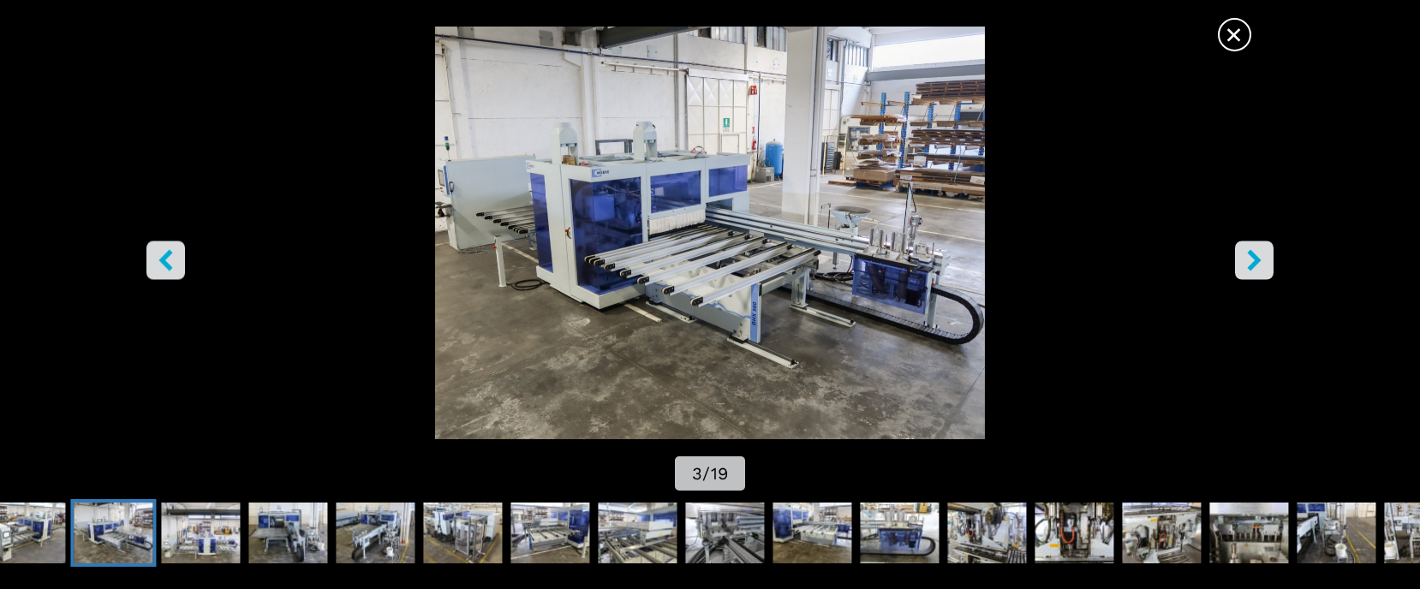
click at [1231, 35] on span "×" at bounding box center [1235, 31] width 30 height 30
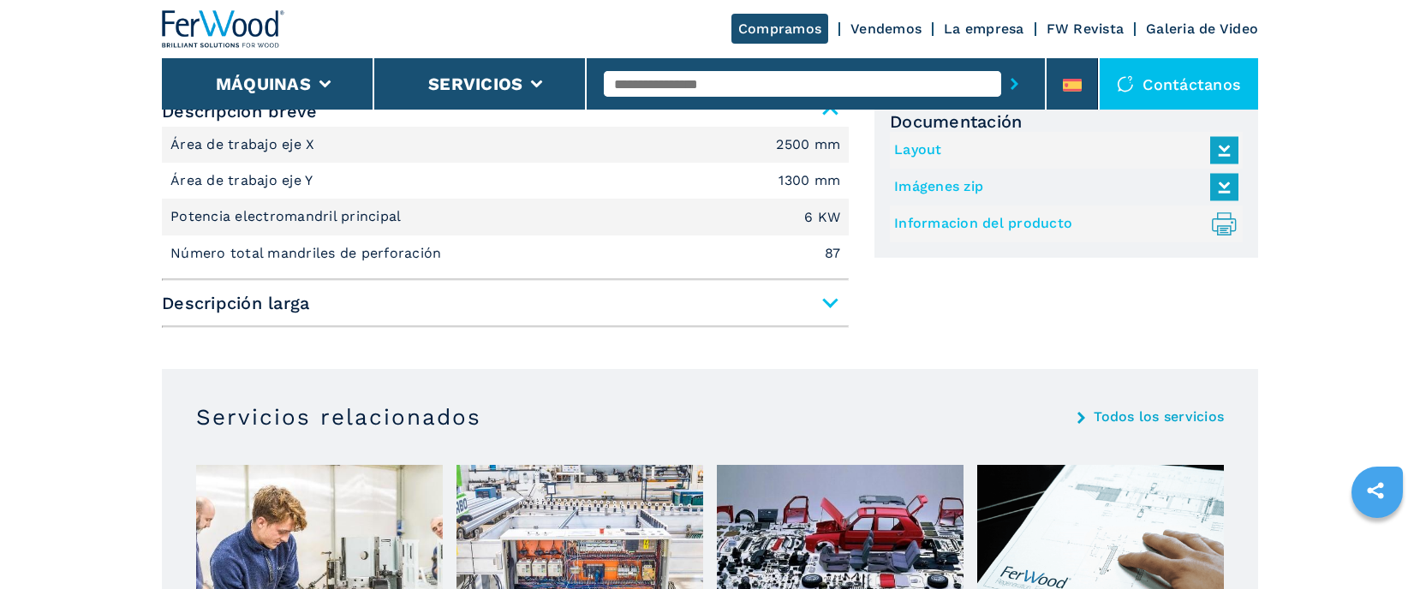
scroll to position [942, 0]
